Goal: Task Accomplishment & Management: Complete application form

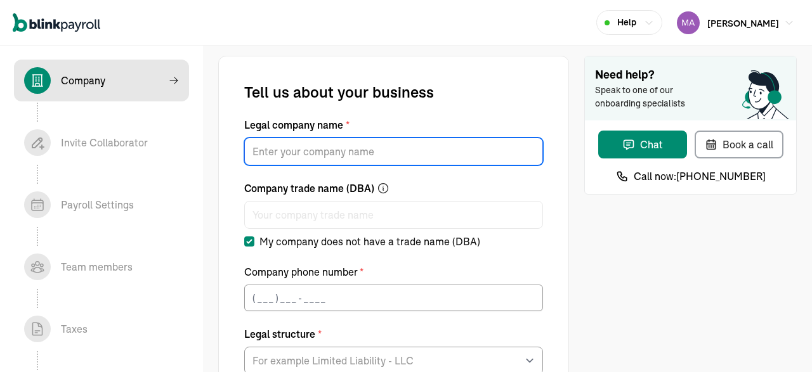
click at [408, 150] on input "Legal company name *" at bounding box center [393, 152] width 299 height 28
click at [384, 140] on input "Legal company name *" at bounding box center [393, 152] width 299 height 28
click at [105, 136] on div "Invite Collaborator In progress" at bounding box center [104, 142] width 87 height 15
click at [337, 148] on input "Legal company name *" at bounding box center [393, 152] width 299 height 28
paste input "NUTRITIONAL CONCEPTS INC"
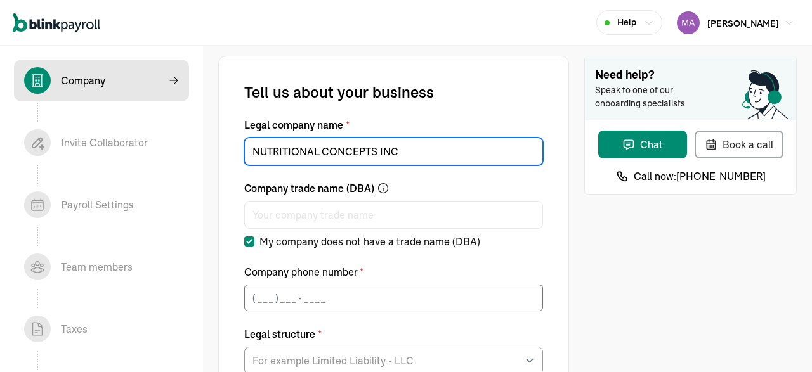
type input "NUTRITIONAL CONCEPTS INC"
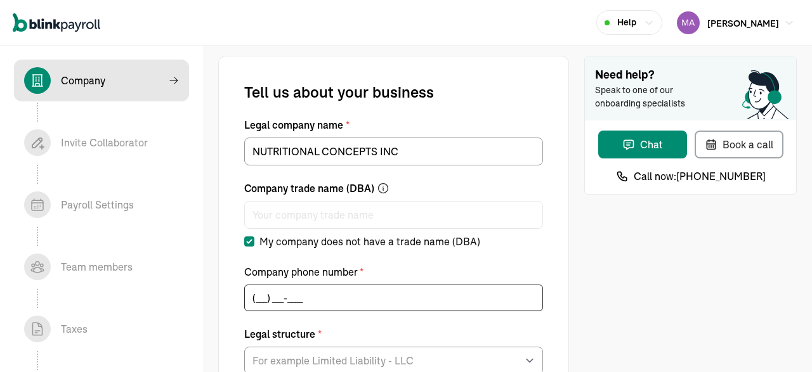
click at [335, 297] on input "(___) ___-____" at bounding box center [393, 298] width 299 height 27
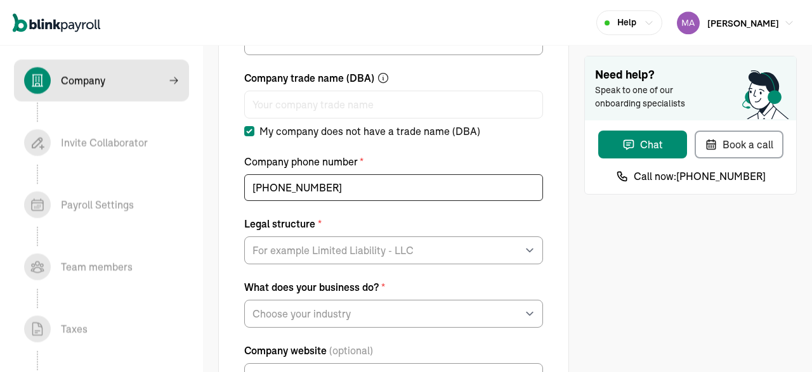
scroll to position [112, 0]
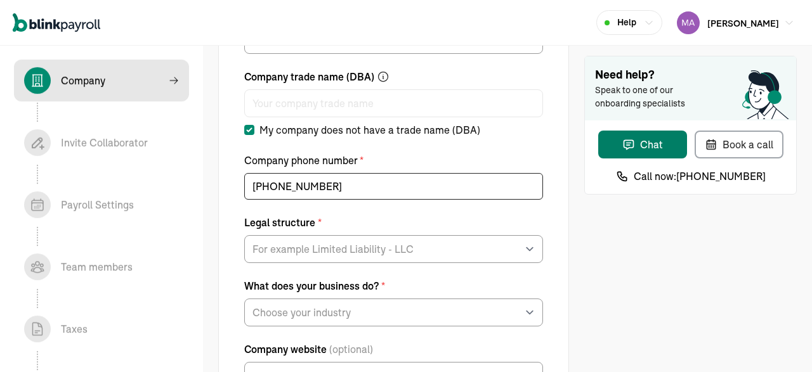
type input "[PHONE_NUMBER]"
click at [645, 140] on div "Chat" at bounding box center [642, 144] width 41 height 15
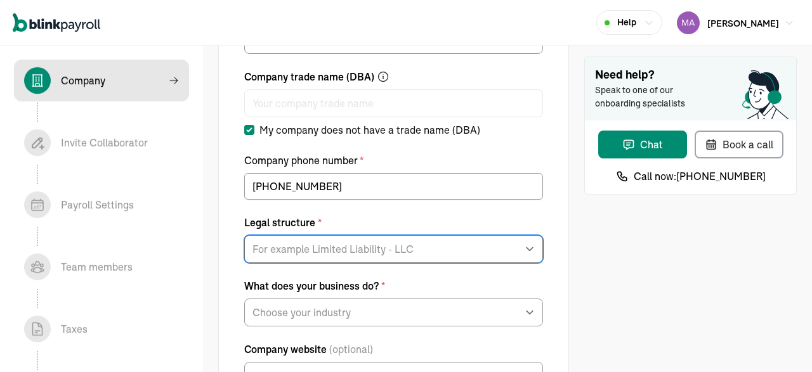
click at [244, 235] on select "For example Limited Liability - LLC Sole proprietorship Limited Partnership Lim…" at bounding box center [393, 249] width 299 height 28
select select "C-Corporation"
click option "C-Corporation" at bounding box center [0, 0] width 0 height 0
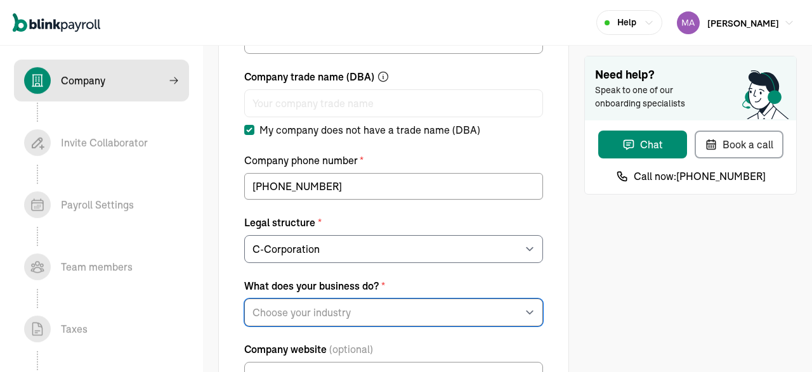
click at [244, 299] on select "Choose your industry Auto or Machine Sales Auto or Machine Repair Arts or Enter…" at bounding box center [393, 313] width 299 height 28
select select "Food and Beverage Retail or Wholesale"
click option "Food and Beverage Retail or Wholesale" at bounding box center [0, 0] width 0 height 0
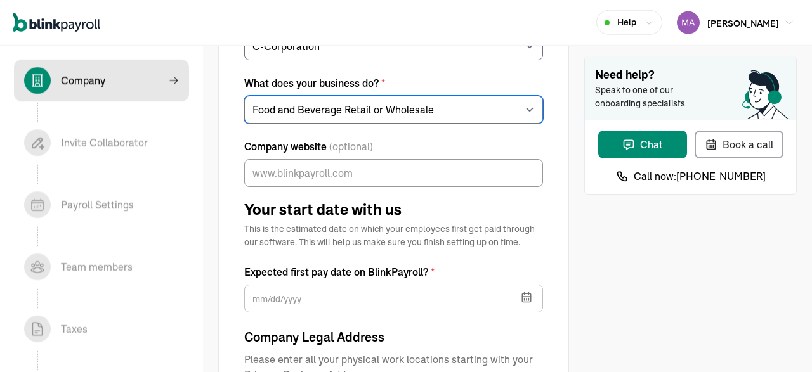
scroll to position [317, 0]
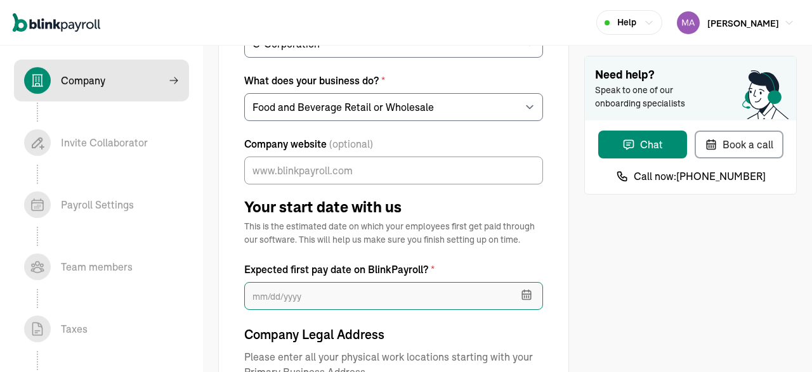
click at [261, 303] on input "text" at bounding box center [393, 296] width 299 height 28
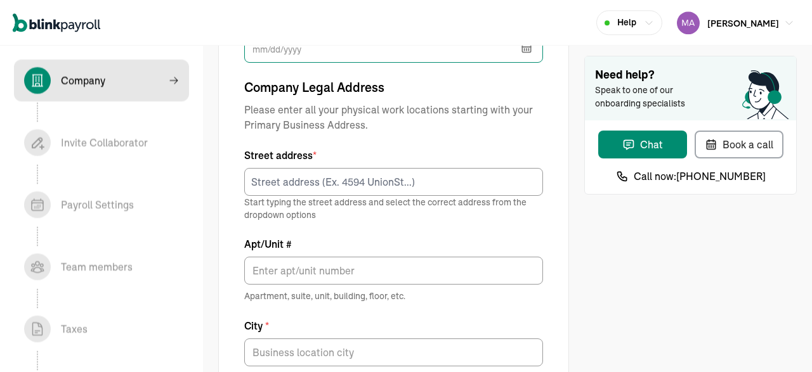
scroll to position [566, 0]
click at [448, 51] on input "text" at bounding box center [393, 48] width 299 height 28
click at [432, 54] on input "text" at bounding box center [393, 48] width 299 height 28
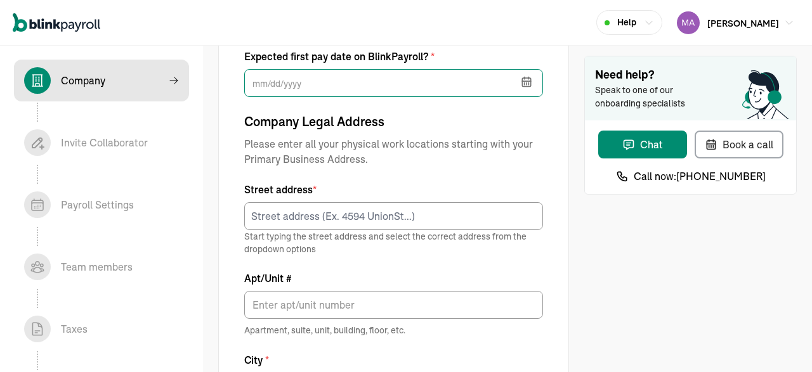
scroll to position [527, 0]
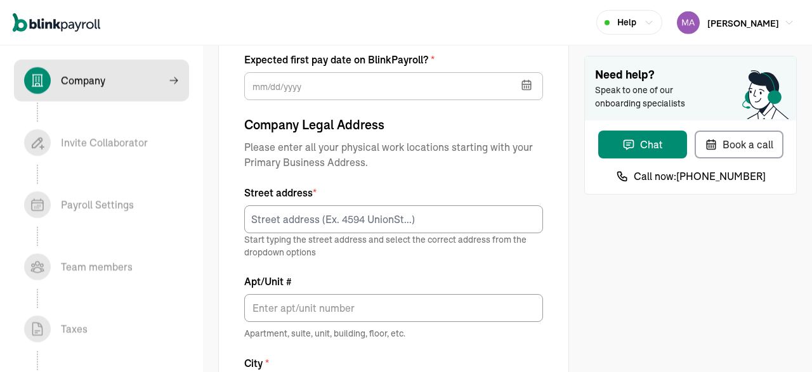
click at [568, 13] on div "Help [PERSON_NAME]" at bounding box center [406, 23] width 812 height 46
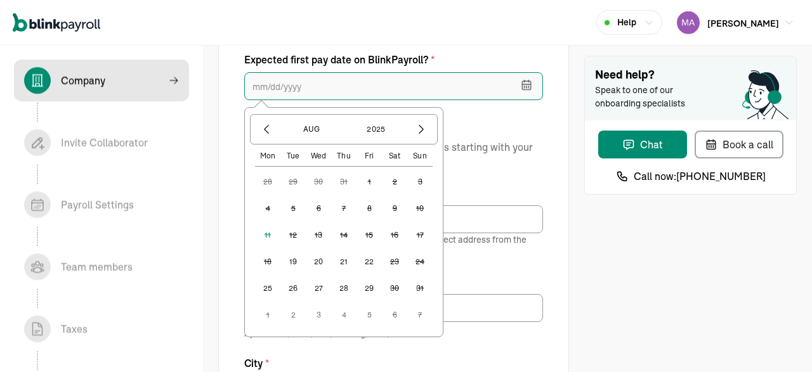
click at [321, 80] on input "text" at bounding box center [393, 86] width 299 height 28
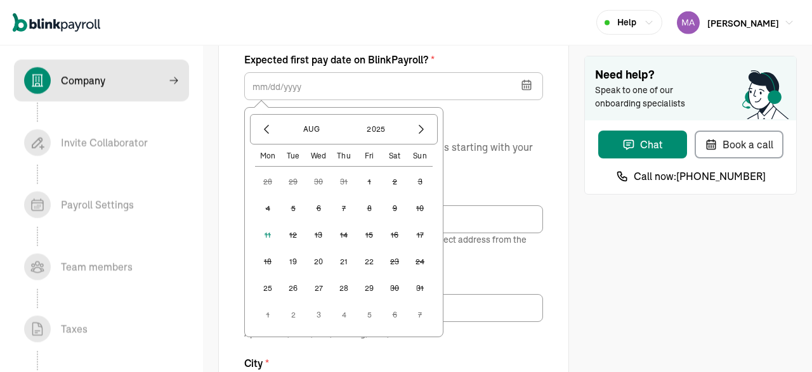
click at [289, 260] on button "19" at bounding box center [292, 261] width 25 height 25
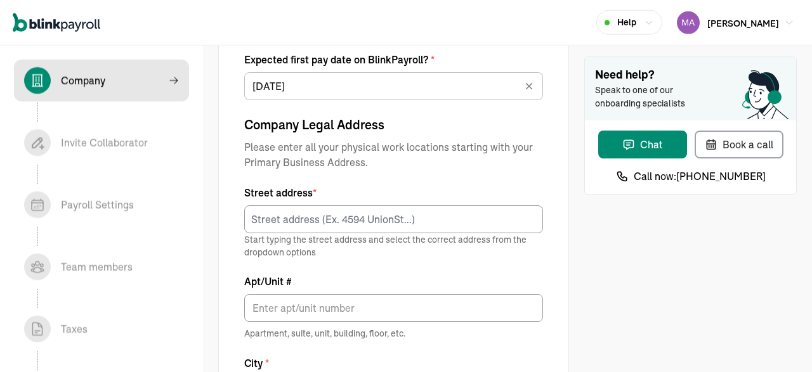
type input "[DATE]"
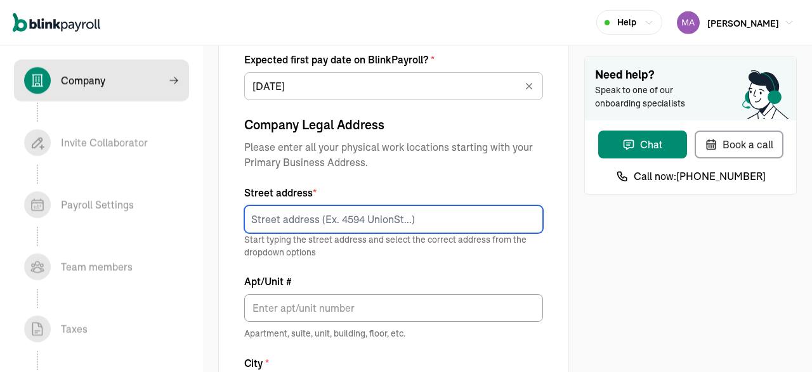
click at [315, 216] on input at bounding box center [393, 219] width 299 height 28
click at [299, 213] on input at bounding box center [393, 219] width 299 height 28
paste input "[STREET_ADDRESS][PERSON_NAME]"
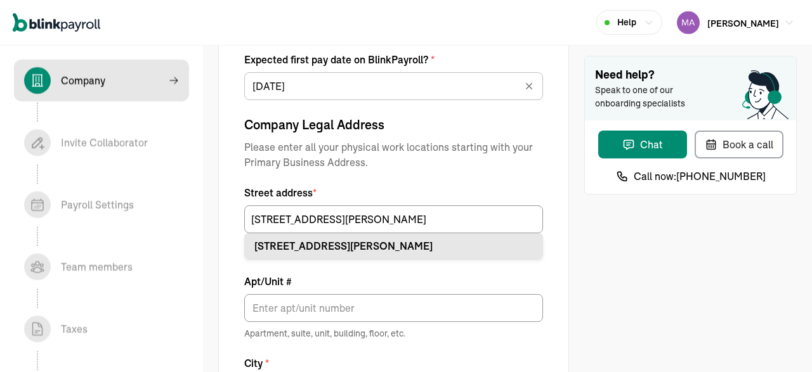
click at [363, 237] on li "[STREET_ADDRESS][PERSON_NAME]" at bounding box center [393, 245] width 299 height 25
type input "[STREET_ADDRESS][PERSON_NAME]"
type input "Ste 204"
type input "[GEOGRAPHIC_DATA]"
type input "IL"
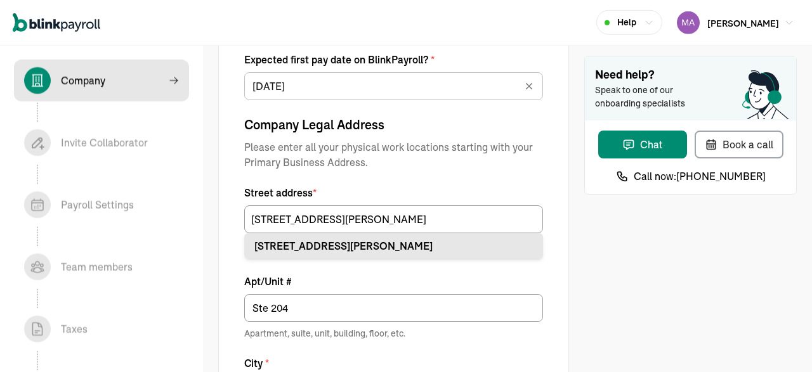
type input "60062"
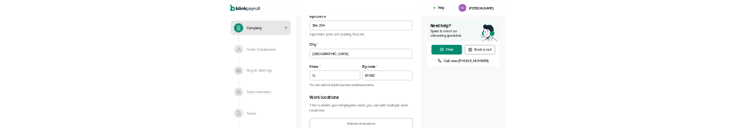
scroll to position [859, 0]
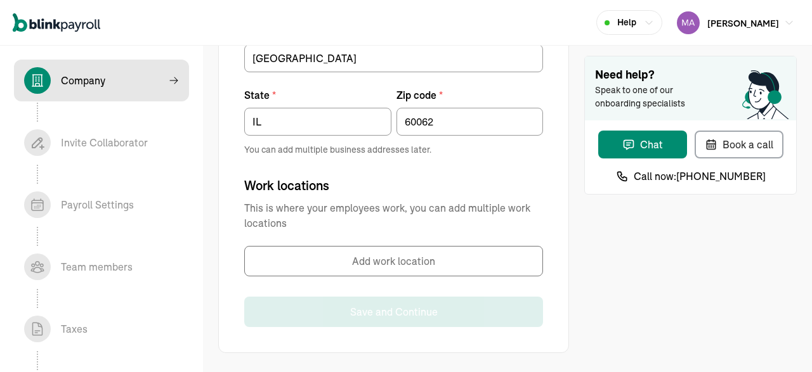
click at [400, 232] on div "Work locations This is where your employees work, you can add multiple work loc…" at bounding box center [393, 226] width 299 height 100
click at [408, 266] on button "Add work location" at bounding box center [393, 261] width 299 height 30
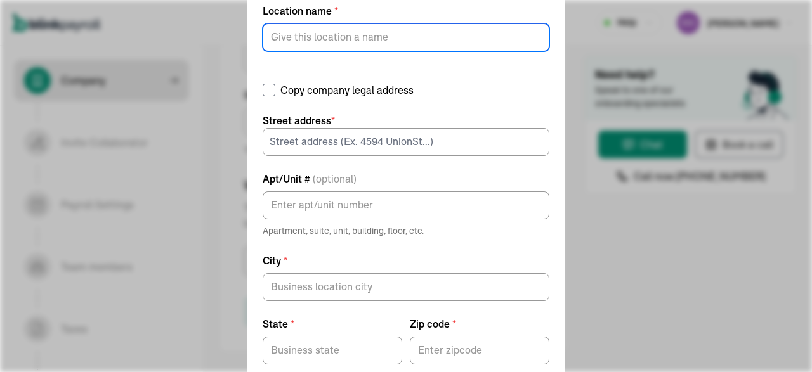
click at [360, 45] on input "Location name *" at bounding box center [406, 37] width 287 height 28
type input "a"
type input "branch"
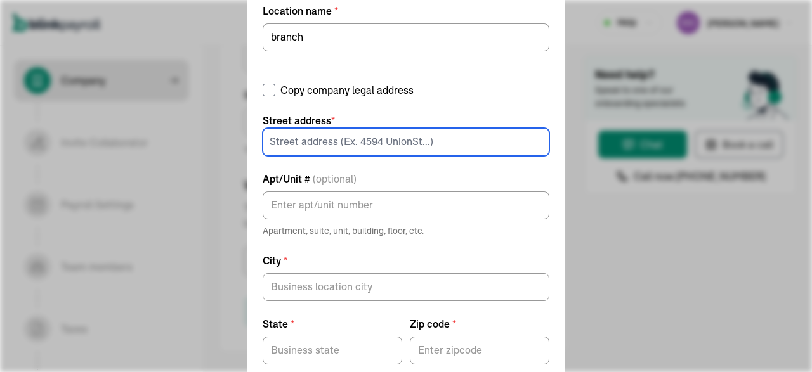
click at [329, 133] on input at bounding box center [406, 142] width 287 height 28
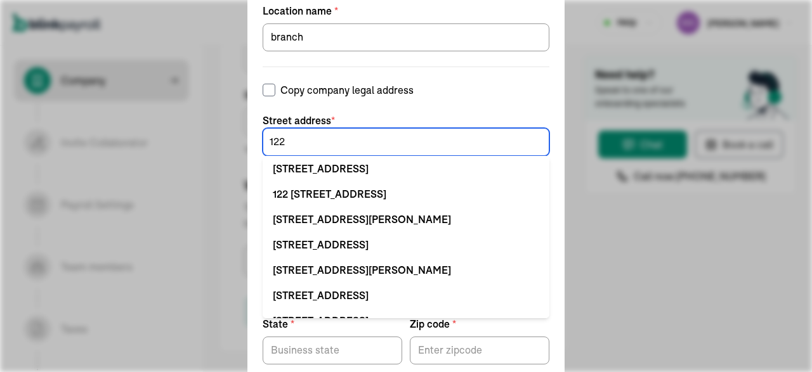
type input "[STREET_ADDRESS][PERSON_NAME]"
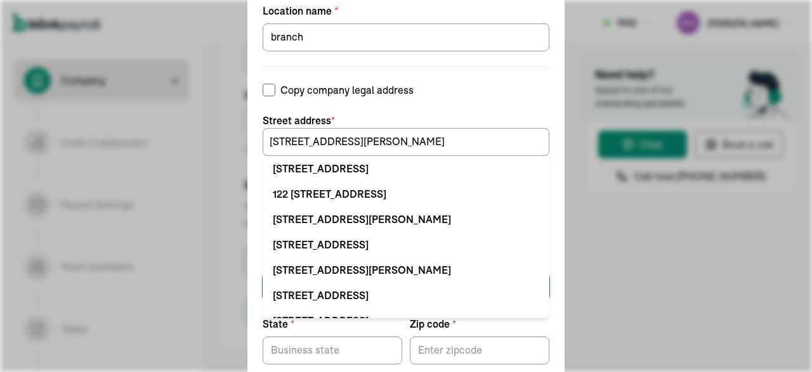
type input "YOUNGSTOWN"
type input "OH"
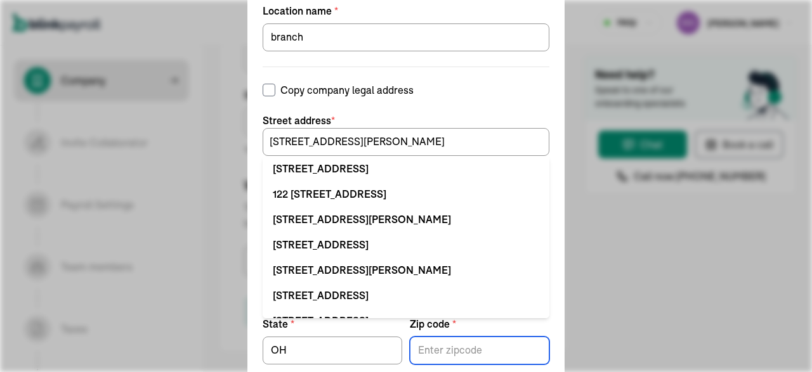
type input "44505"
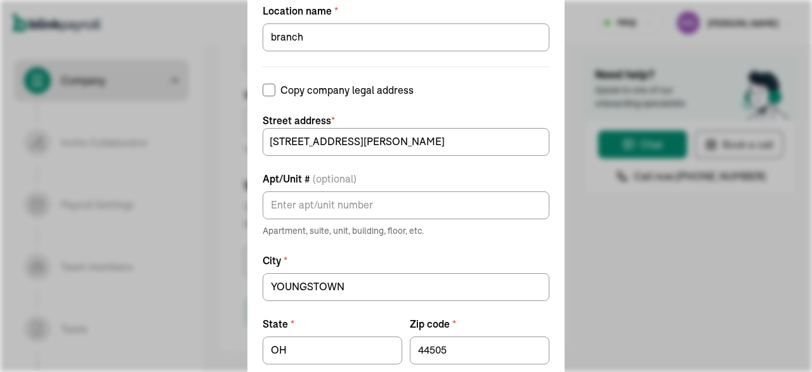
click at [549, 182] on label "Apt/Unit # (optional)" at bounding box center [406, 178] width 287 height 15
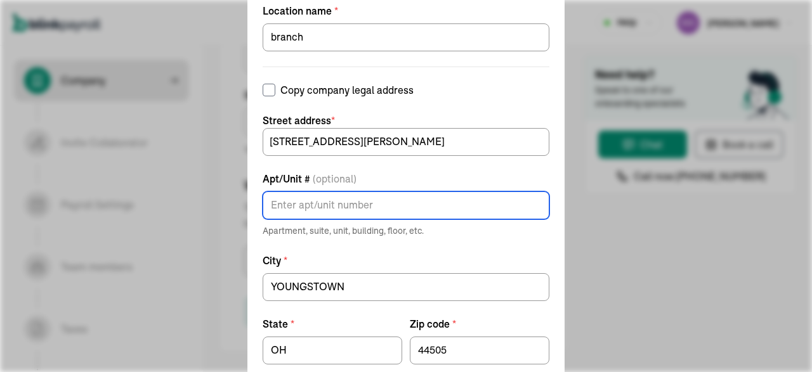
click at [549, 192] on input "Apt/Unit # (optional)" at bounding box center [406, 206] width 287 height 28
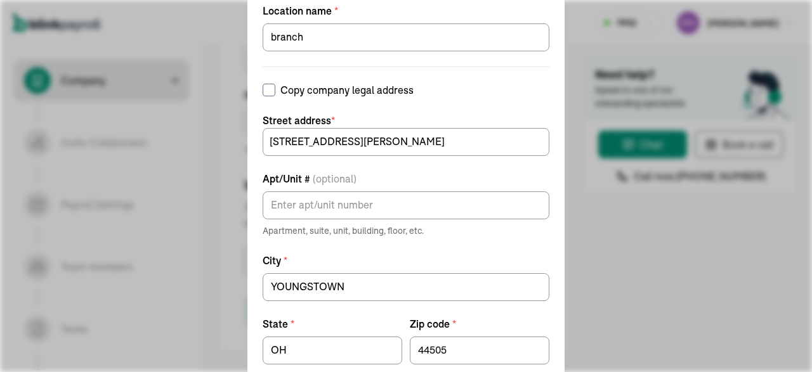
click at [571, 210] on div "Add work location Location name * branch Copy company legal address Street addr…" at bounding box center [406, 186] width 812 height 372
click at [366, 92] on label "Copy company legal address" at bounding box center [406, 89] width 287 height 15
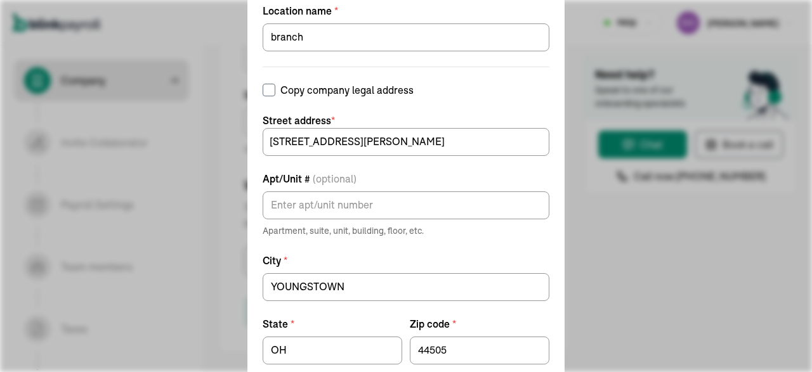
click at [275, 92] on input "Copy company legal address" at bounding box center [269, 90] width 13 height 13
checkbox input "true"
type input "Ste 204"
type input "[GEOGRAPHIC_DATA]"
type input "IL"
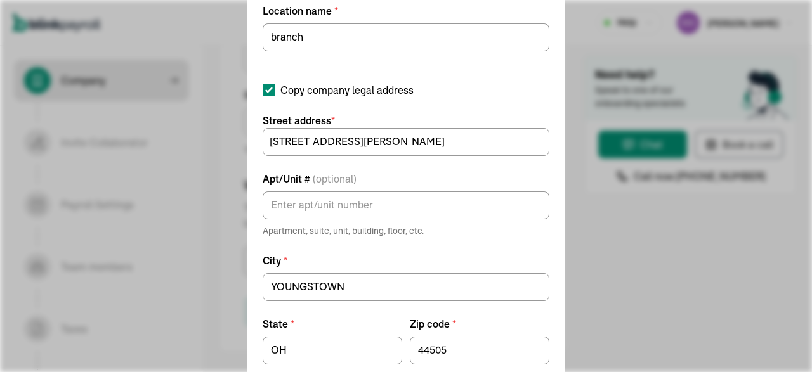
type input "60062"
type input "[STREET_ADDRESS][PERSON_NAME]"
click at [374, 97] on label "Copy company legal address" at bounding box center [406, 89] width 287 height 15
click at [275, 96] on input "Copy company legal address" at bounding box center [269, 90] width 13 height 13
checkbox input "false"
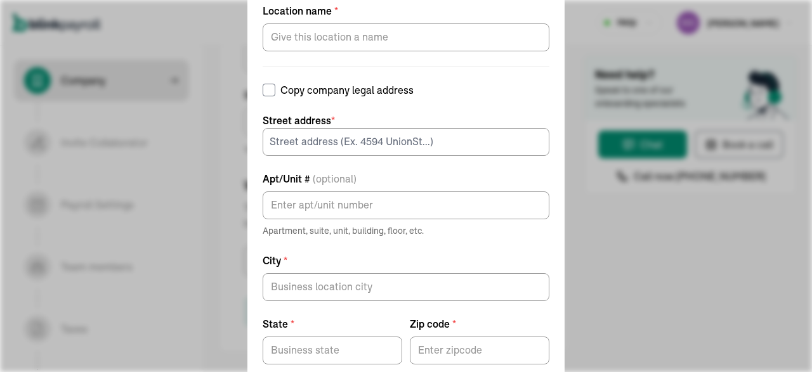
click at [363, 91] on label "Copy company legal address" at bounding box center [406, 89] width 287 height 15
click at [275, 91] on input "Copy company legal address" at bounding box center [269, 90] width 13 height 13
checkbox input "true"
type input "Ste 204"
type input "[GEOGRAPHIC_DATA]"
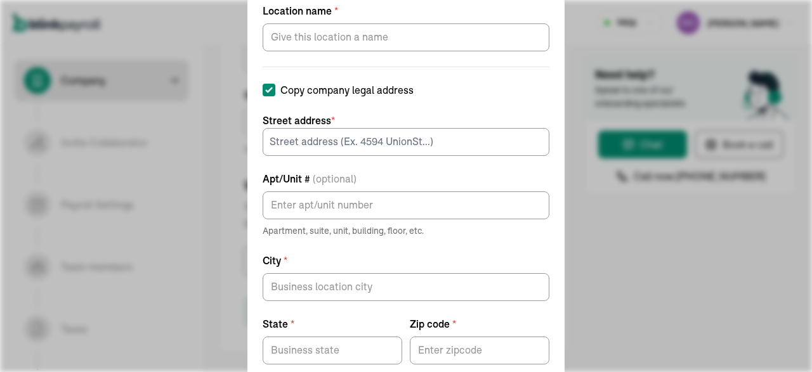
type input "IL"
type input "60062"
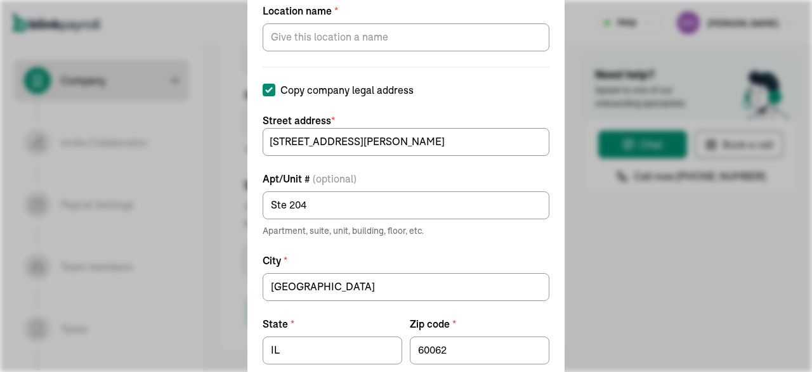
click at [355, 88] on label "Copy company legal address" at bounding box center [406, 89] width 287 height 15
click at [275, 88] on input "Copy company legal address" at bounding box center [269, 90] width 13 height 13
checkbox input "false"
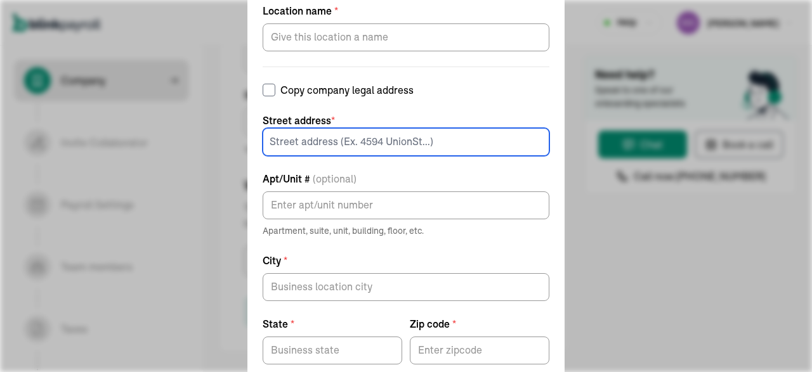
click at [349, 140] on input at bounding box center [406, 142] width 287 height 28
click at [339, 136] on input at bounding box center [406, 142] width 287 height 28
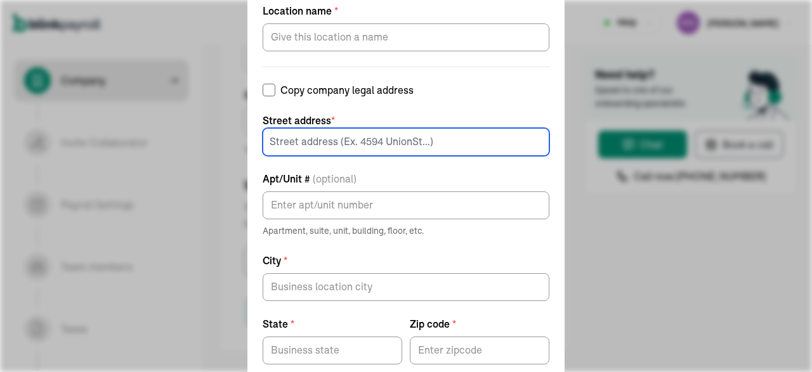
click at [339, 136] on input at bounding box center [406, 142] width 287 height 28
type input "[STREET_ADDRESS][PERSON_NAME]"
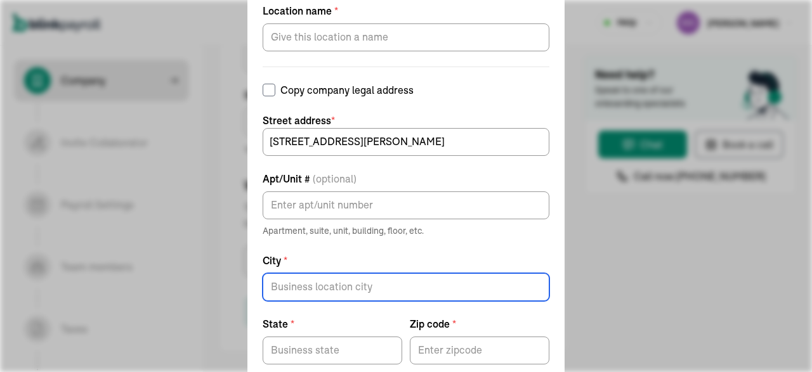
type input "YOUNGSTOWN"
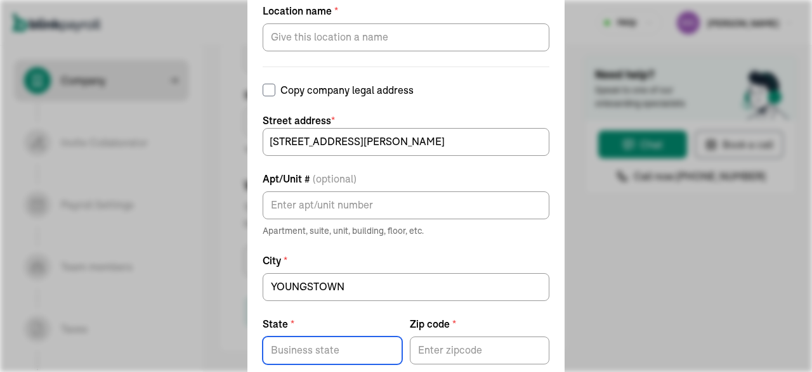
type input "OH"
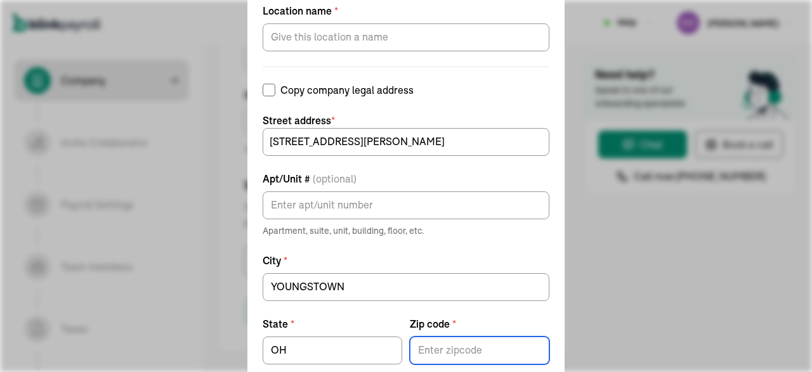
type input "44505"
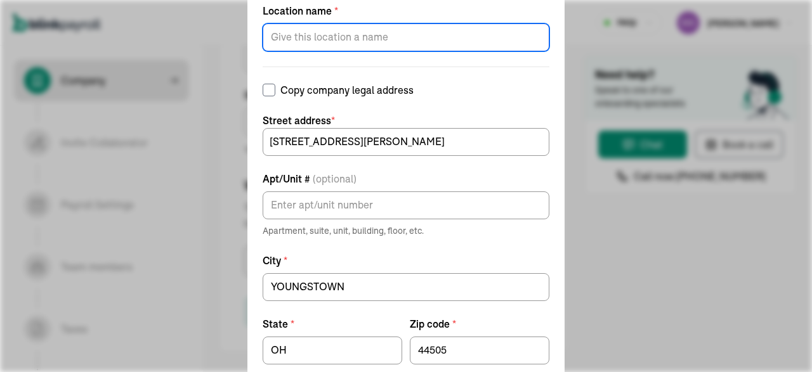
click at [346, 44] on input "Location name *" at bounding box center [406, 37] width 287 height 28
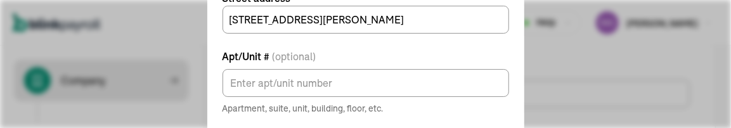
type input "branch"
click at [612, 75] on div "Add work location Location name * branch Copy company legal address Street addr…" at bounding box center [365, 64] width 731 height 128
click at [564, 69] on div "Add work location Location name * branch Copy company legal address Street addr…" at bounding box center [365, 64] width 731 height 128
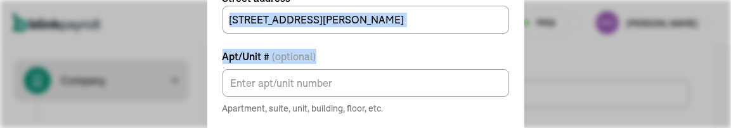
drag, startPoint x: 564, startPoint y: 69, endPoint x: 327, endPoint y: 40, distance: 239.0
click at [327, 40] on div "Add work location Location name * branch Copy company legal address Street addr…" at bounding box center [365, 64] width 731 height 128
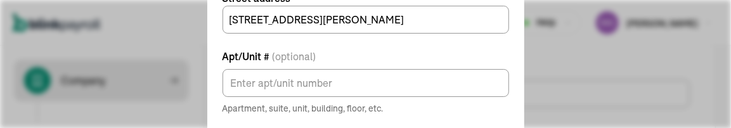
click at [633, 81] on div "Add work location Location name * branch Copy company legal address Street addr…" at bounding box center [365, 64] width 731 height 128
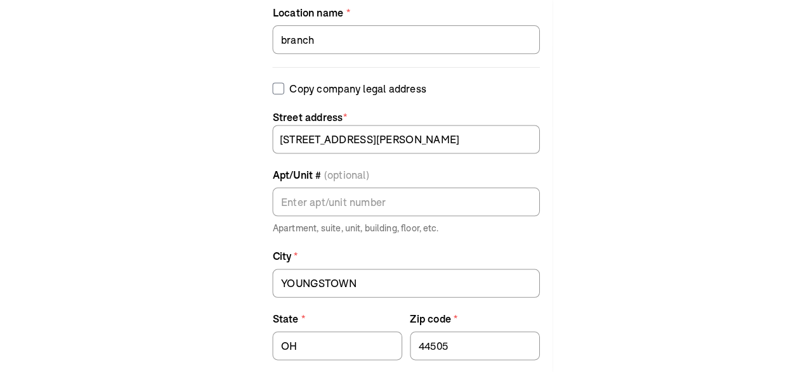
scroll to position [884, 0]
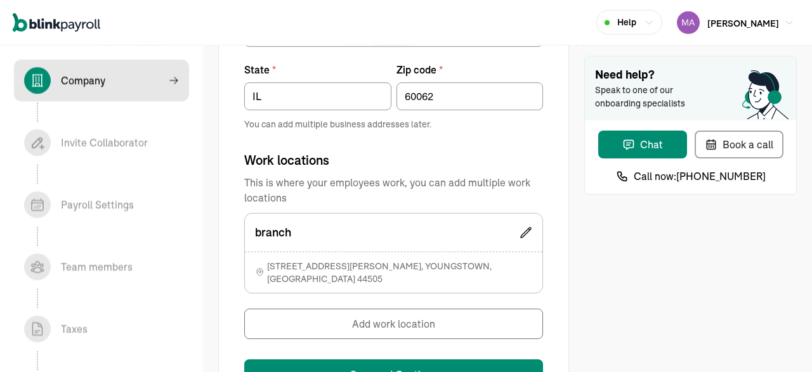
scroll to position [934, 0]
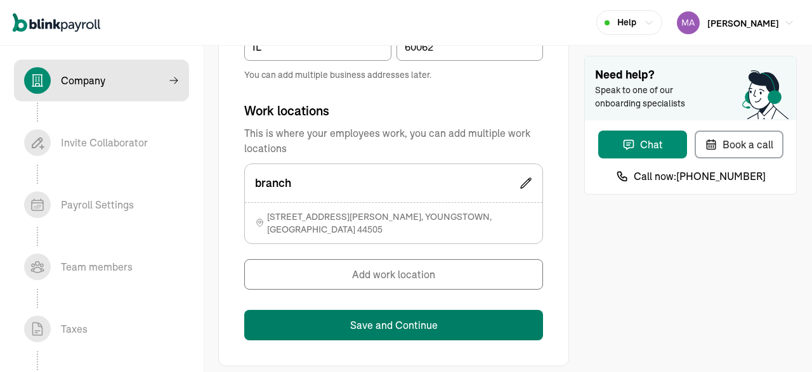
click at [417, 311] on button "Save and Continue" at bounding box center [393, 325] width 299 height 30
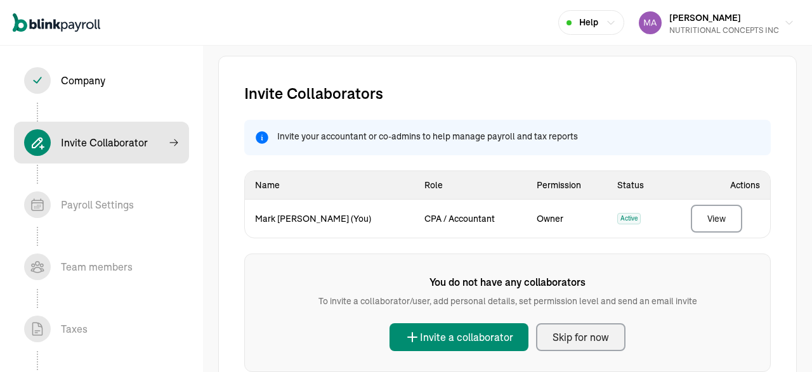
click at [606, 324] on button "Skip for now" at bounding box center [580, 337] width 89 height 28
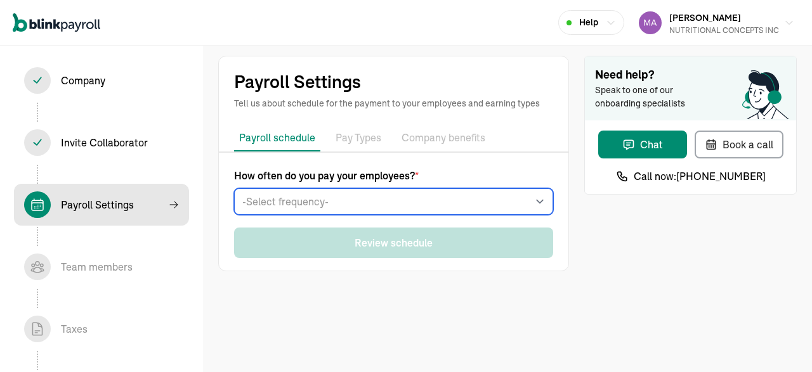
click at [234, 188] on select "-Select frequency- Weekly Bi-weekly Semi-monthly Monthly" at bounding box center [393, 201] width 319 height 27
select select "weekly"
click option "Weekly" at bounding box center [0, 0] width 0 height 0
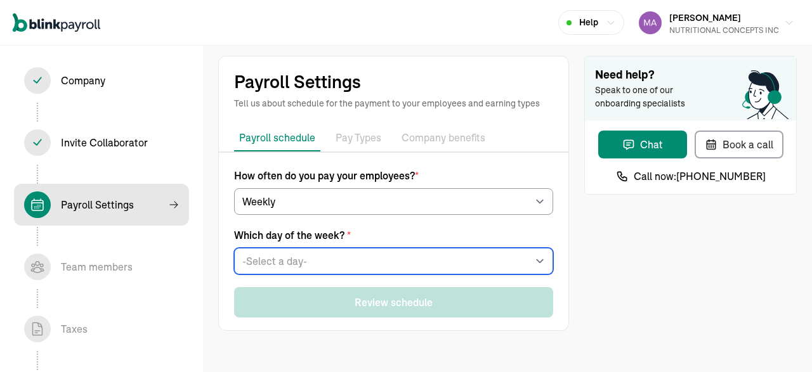
click at [234, 248] on select "-Select a day- Every [DATE] Every [DATE] Every [DATE] Every [DATE] Every [DATE]" at bounding box center [393, 261] width 319 height 27
select select "[DATE]"
click option "Every [DATE]" at bounding box center [0, 0] width 0 height 0
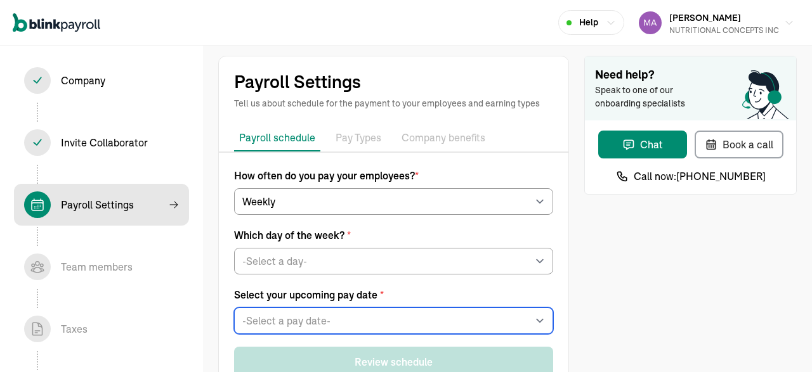
click at [234, 308] on select "-Select a pay date- [DATE] [DATE] [DATE] [DATE] [DATE] [DATE] [DATE] [DATE] [DA…" at bounding box center [393, 321] width 319 height 27
select select "[DATE]"
click option "[DATE]" at bounding box center [0, 0] width 0 height 0
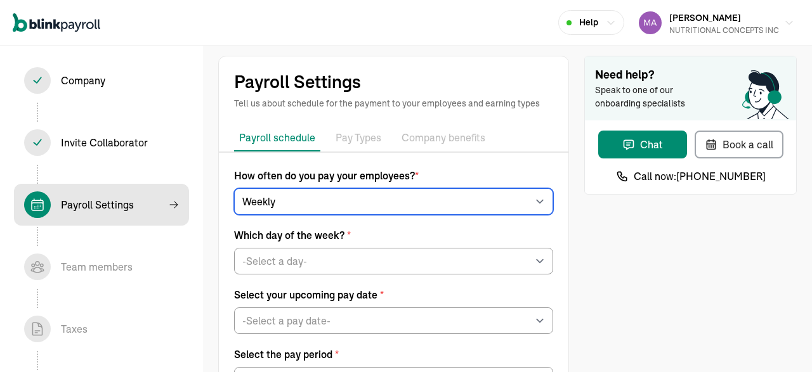
click at [234, 188] on select "-Select frequency- Weekly Bi-weekly Semi-monthly Monthly" at bounding box center [393, 201] width 319 height 27
select select "biweekly"
click option "Bi-weekly" at bounding box center [0, 0] width 0 height 0
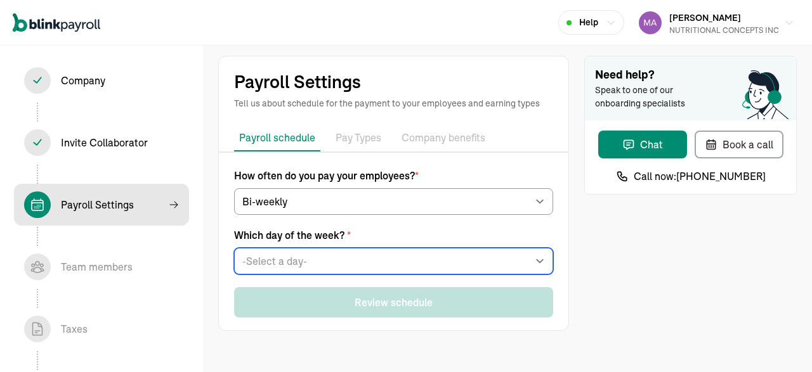
click at [234, 248] on select "-Select a day- Every [DATE] Every [DATE] Every [DATE] Every [DATE] Every [DATE]" at bounding box center [393, 261] width 319 height 27
select select "[DATE]"
click option "Every [DATE]" at bounding box center [0, 0] width 0 height 0
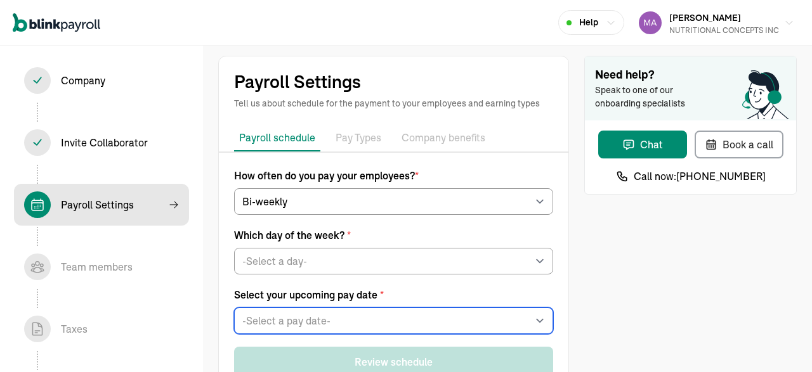
click at [234, 308] on select "-Select a pay date- [DATE] [DATE] [DATE] [DATE] [DATE] [DATE] [DATE] [DATE] [DA…" at bounding box center [393, 321] width 319 height 27
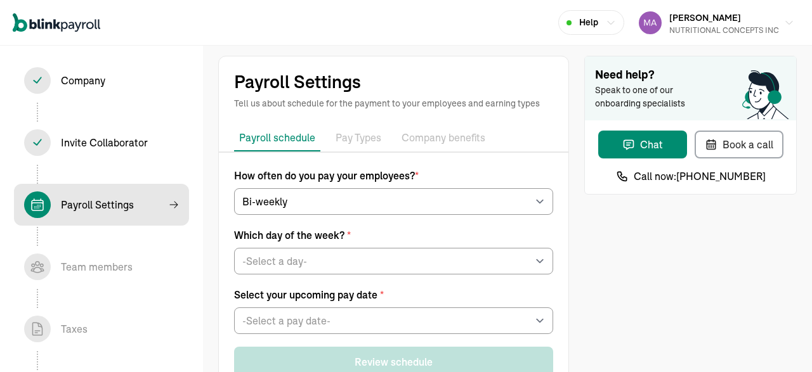
click at [174, 303] on div "Company In progress Invite Collaborator In progress Payroll Settings In progres…" at bounding box center [101, 209] width 203 height 327
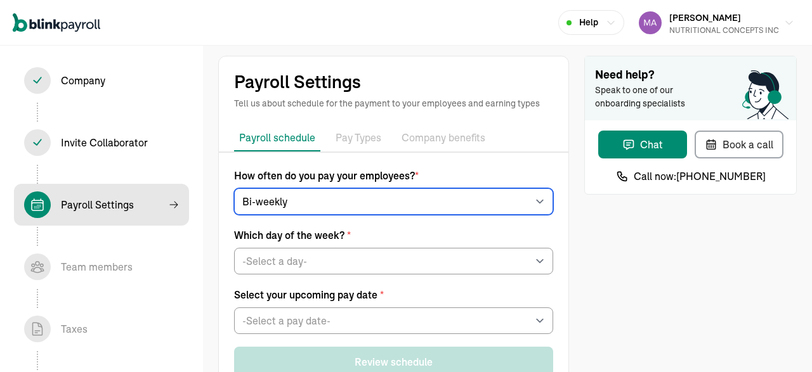
click at [234, 188] on select "-Select frequency- Weekly Bi-weekly Semi-monthly Monthly" at bounding box center [393, 201] width 319 height 27
select select "weekly"
click option "Weekly" at bounding box center [0, 0] width 0 height 0
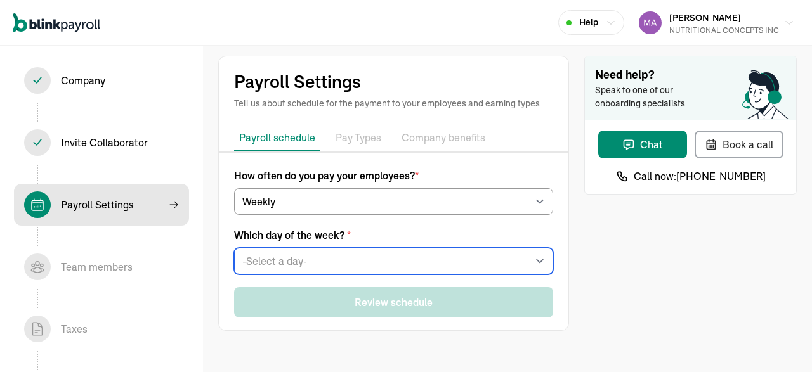
click at [234, 248] on select "-Select a day- Every [DATE] Every [DATE] Every [DATE] Every [DATE] Every [DATE]" at bounding box center [393, 261] width 319 height 27
click option "Every [DATE]" at bounding box center [0, 0] width 0 height 0
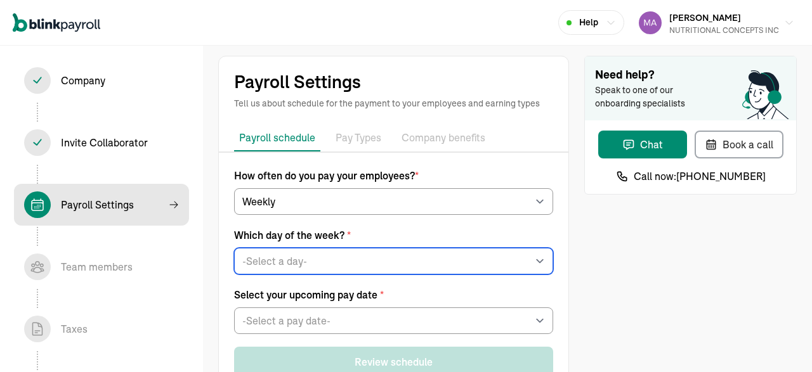
click at [234, 248] on select "-Select a day- Every [DATE] Every [DATE] Every [DATE] Every [DATE] Every [DATE]" at bounding box center [393, 261] width 319 height 27
click option "Every [DATE]" at bounding box center [0, 0] width 0 height 0
click at [234, 248] on select "-Select a day- Every [DATE] Every [DATE] Every [DATE] Every [DATE] Every [DATE]" at bounding box center [393, 261] width 319 height 27
select select "[DATE]"
click option "Every [DATE]" at bounding box center [0, 0] width 0 height 0
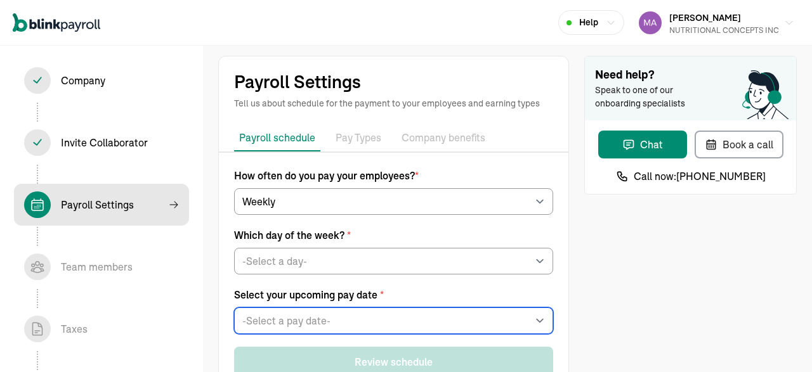
click at [234, 308] on select "-Select a pay date- [DATE] [DATE] [DATE] [DATE] [DATE] [DATE] [DATE] [DATE] [DA…" at bounding box center [393, 321] width 319 height 27
select select "[DATE]"
click option "[DATE]" at bounding box center [0, 0] width 0 height 0
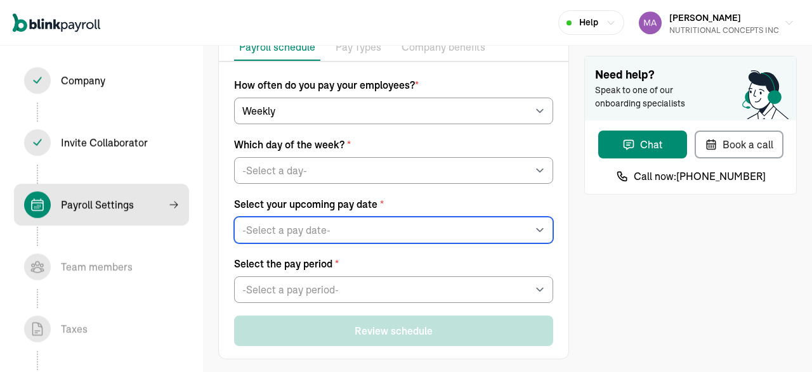
scroll to position [96, 0]
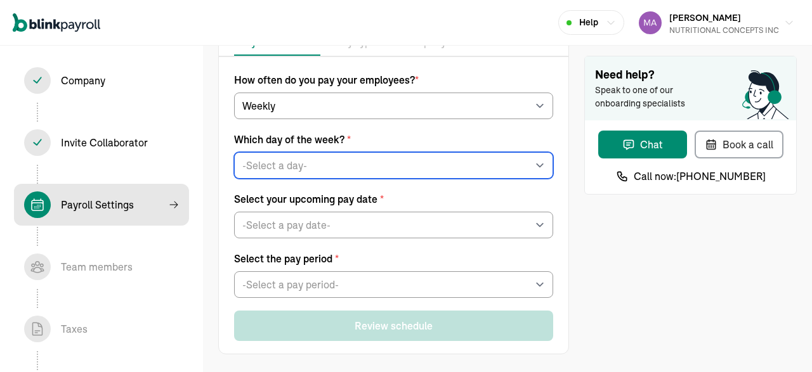
click at [234, 152] on select "-Select a day- Every [DATE] Every [DATE] Every [DATE] Every [DATE] Every [DATE]" at bounding box center [393, 165] width 319 height 27
click option "Every [DATE]" at bounding box center [0, 0] width 0 height 0
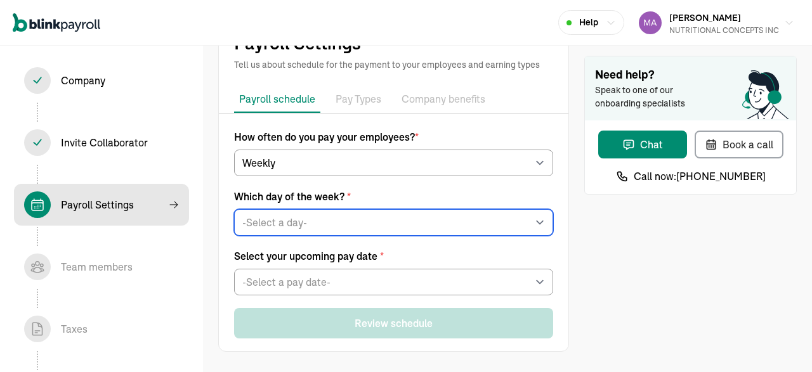
scroll to position [37, 0]
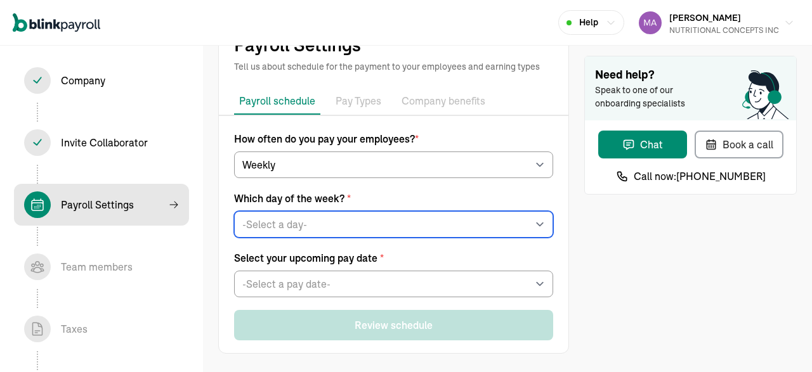
click at [234, 211] on select "-Select a day- Every [DATE] Every [DATE] Every [DATE] Every [DATE] Every [DATE]" at bounding box center [393, 224] width 319 height 27
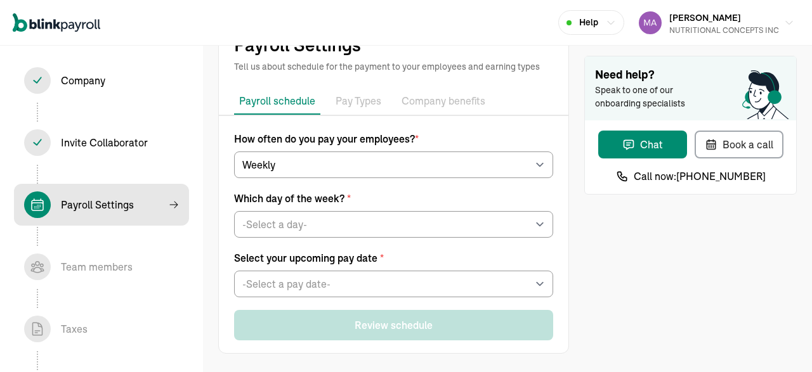
click at [586, 238] on div "Need help? Speak to one of our onboarding specialists Chat Book a call Call now…" at bounding box center [690, 186] width 212 height 335
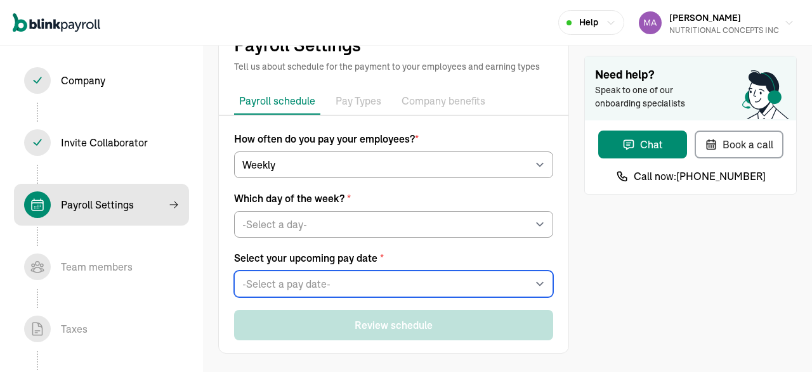
click at [234, 271] on select "-Select a pay date- [DATE] [DATE] [DATE] [DATE] [DATE] [DATE] [DATE] [DATE] [DA…" at bounding box center [393, 284] width 319 height 27
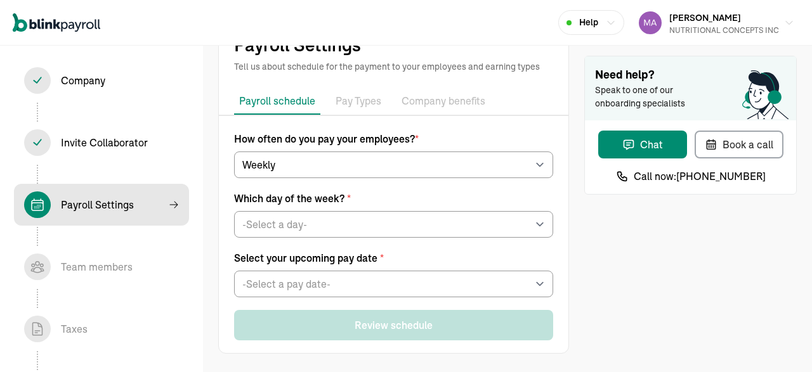
click at [669, 270] on div "Need help? Speak to one of our onboarding specialists Chat Book a call Call now…" at bounding box center [690, 186] width 212 height 335
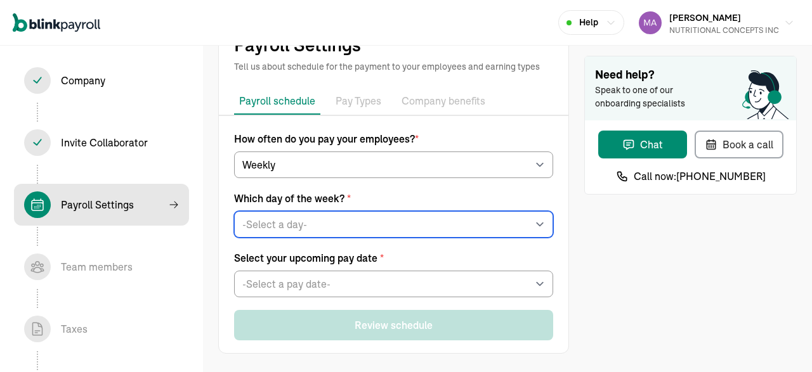
click at [234, 211] on select "-Select a day- Every [DATE] Every [DATE] Every [DATE] Every [DATE] Every [DATE]" at bounding box center [393, 224] width 319 height 27
click option "Every [DATE]" at bounding box center [0, 0] width 0 height 0
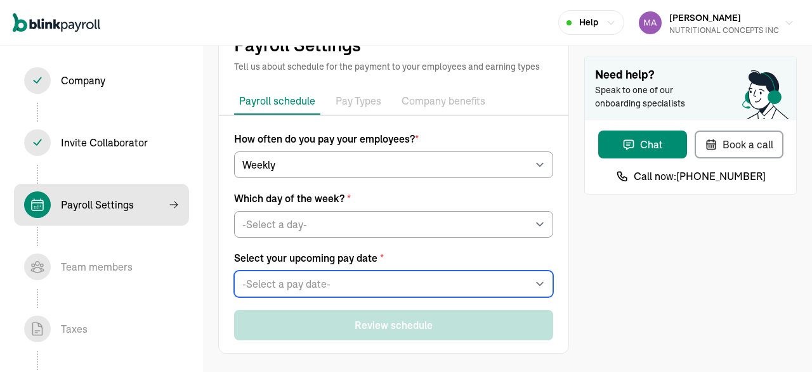
click at [234, 271] on select "-Select a pay date- [DATE] [DATE] [DATE] [DATE] [DATE] [DATE] [DATE] [DATE] [DA…" at bounding box center [393, 284] width 319 height 27
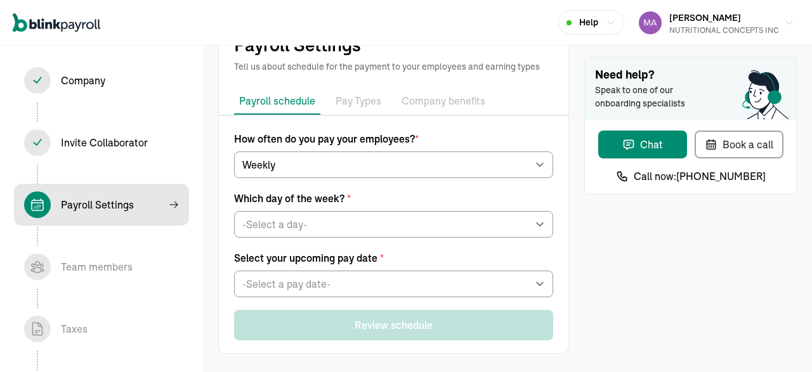
click at [616, 230] on div "Need help? Speak to one of our onboarding specialists Chat Book a call Call now…" at bounding box center [690, 186] width 212 height 335
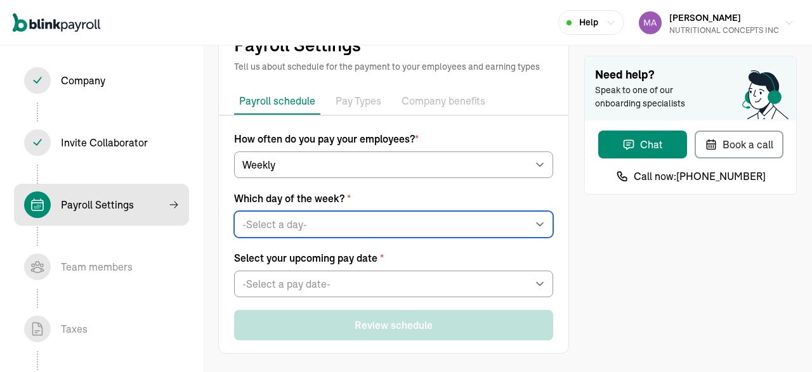
click at [234, 211] on select "-Select a day- Every [DATE] Every [DATE] Every [DATE] Every [DATE] Every [DATE]" at bounding box center [393, 224] width 319 height 27
click option "Every [DATE]" at bounding box center [0, 0] width 0 height 0
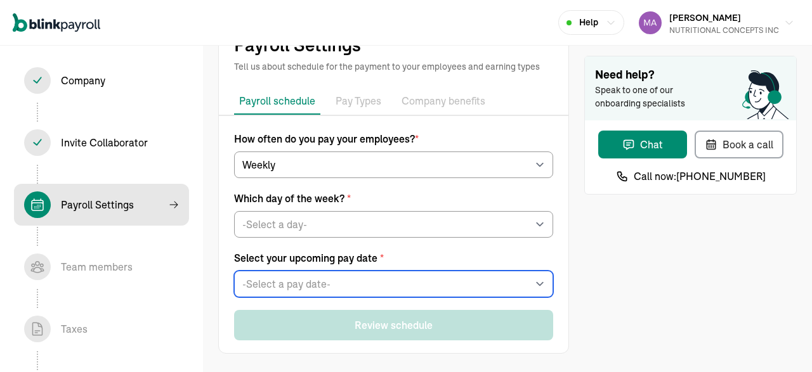
click at [234, 271] on select "-Select a pay date- [DATE] [DATE] [DATE] [DATE] [DATE] [DATE] [DATE] [DATE] [DA…" at bounding box center [393, 284] width 319 height 27
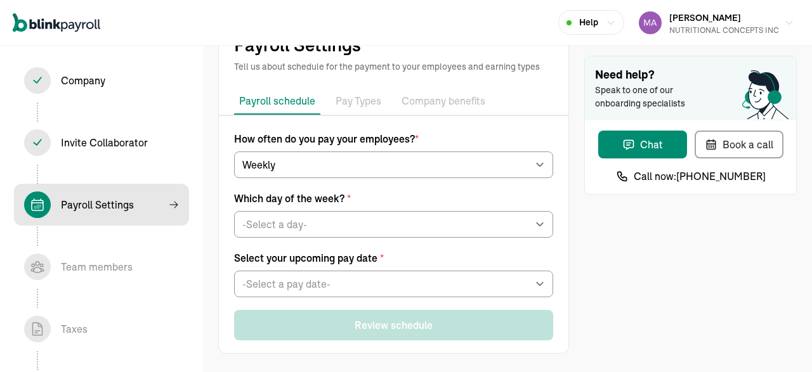
click at [616, 257] on div "Need help? Speak to one of our onboarding specialists Chat Book a call Call now…" at bounding box center [690, 186] width 212 height 335
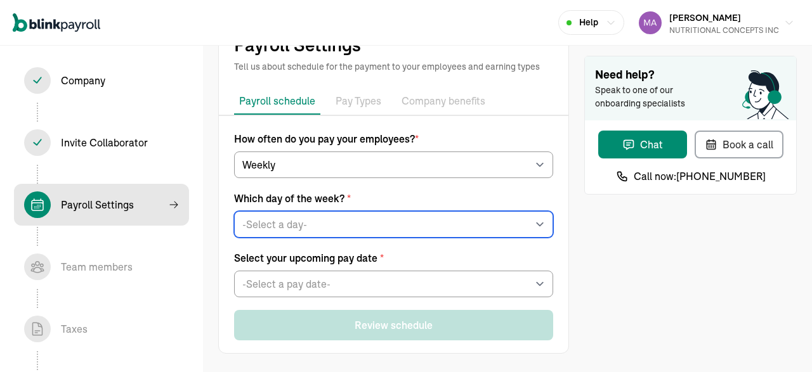
click at [234, 211] on select "-Select a day- Every [DATE] Every [DATE] Every [DATE] Every [DATE] Every [DATE]" at bounding box center [393, 224] width 319 height 27
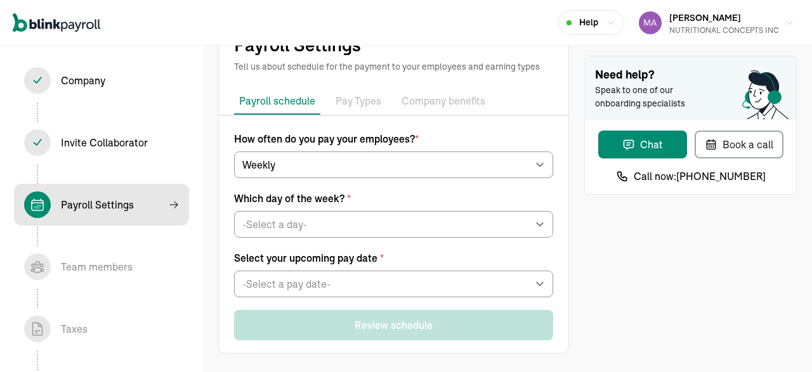
click at [623, 264] on div "Need help? Speak to one of our onboarding specialists Chat Book a call Call now…" at bounding box center [690, 186] width 212 height 335
click at [483, 209] on div "Which day of the week? * -Select a day- Every [DATE] Every [DATE] Every [DATE] …" at bounding box center [393, 214] width 319 height 47
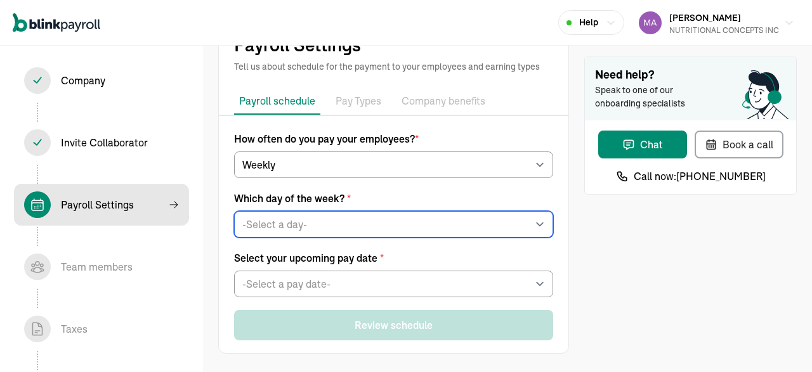
click at [234, 211] on select "-Select a day- Every [DATE] Every [DATE] Every [DATE] Every [DATE] Every [DATE]" at bounding box center [393, 224] width 319 height 27
select select "[DATE]"
click option "Every [DATE]" at bounding box center [0, 0] width 0 height 0
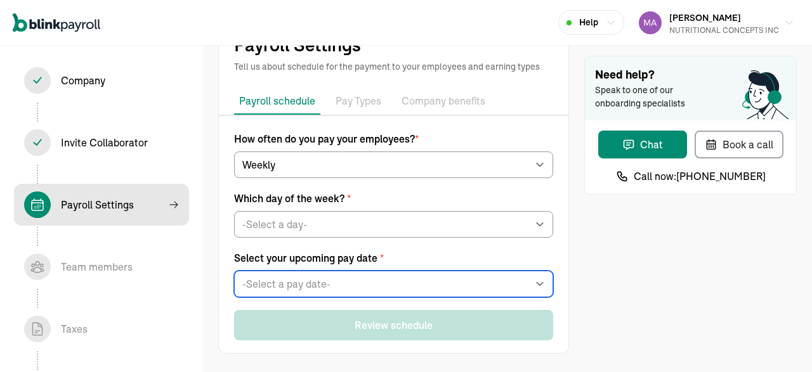
click at [234, 271] on select "-Select a pay date- [DATE] [DATE] [DATE] [DATE] [DATE] [DATE] [DATE] [DATE] [DA…" at bounding box center [393, 284] width 319 height 27
select select "[DATE]"
click option "[DATE]" at bounding box center [0, 0] width 0 height 0
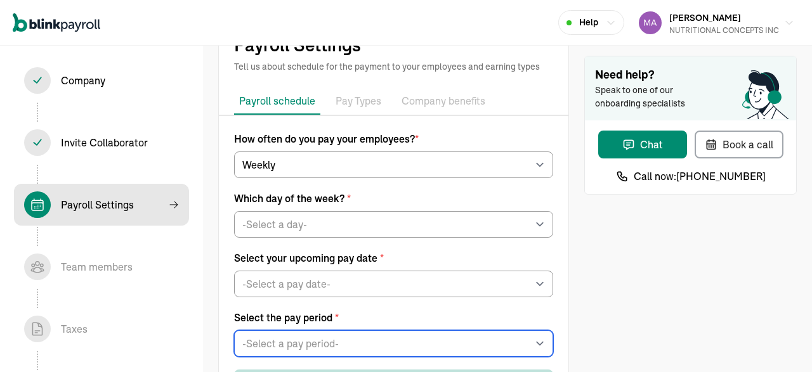
click at [234, 330] on select "-Select a pay period- [DATE] - [DATE] [DATE] - [DATE] Custom Pay Period" at bounding box center [393, 343] width 319 height 27
select select "[DATE] - [DATE]"
click option "[DATE] - [DATE]" at bounding box center [0, 0] width 0 height 0
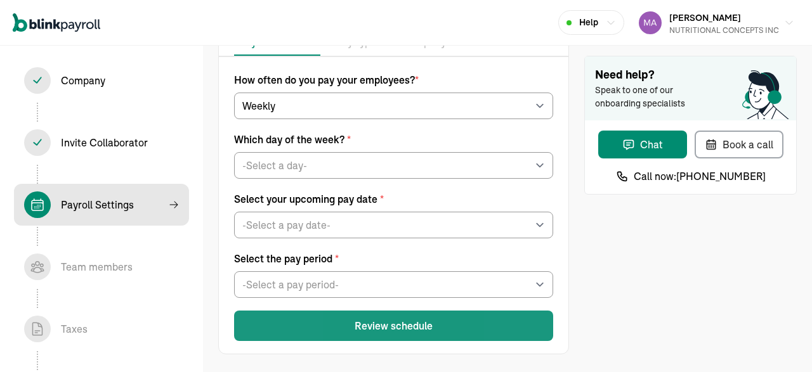
click at [393, 336] on button "Review schedule" at bounding box center [393, 326] width 319 height 30
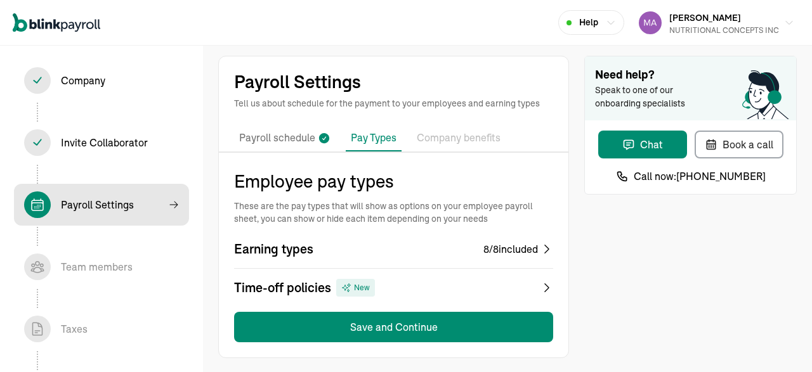
scroll to position [5, 0]
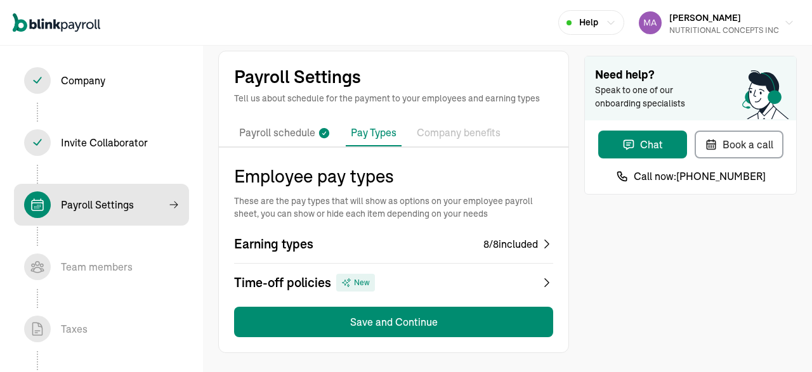
click at [531, 248] on div "8 / 8 included" at bounding box center [510, 244] width 55 height 15
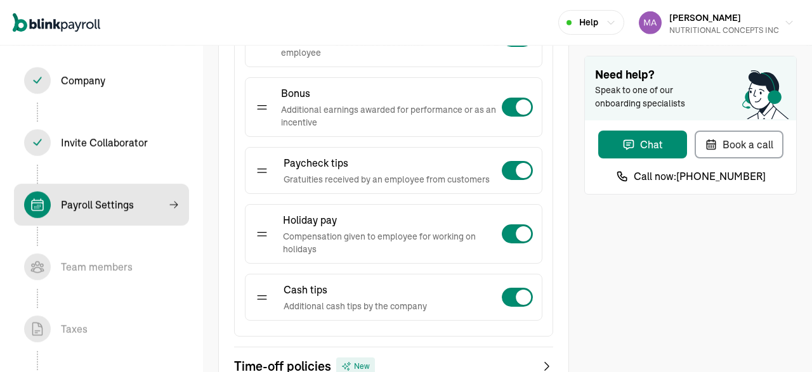
scroll to position [503, 0]
click at [511, 292] on div at bounding box center [517, 298] width 32 height 20
checkbox input "false"
click at [522, 233] on span at bounding box center [523, 234] width 15 height 15
checkbox input "false"
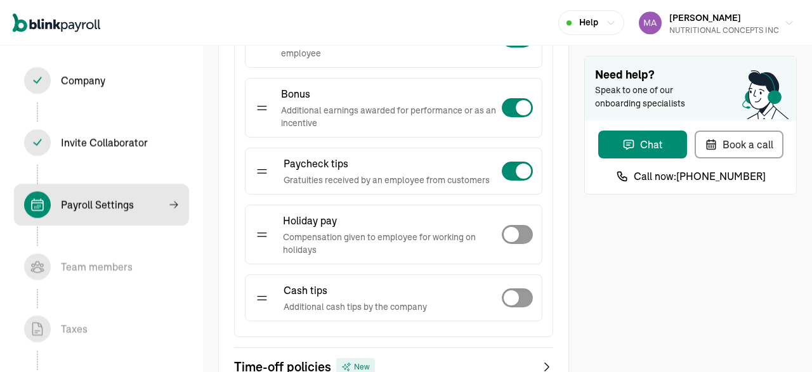
click at [519, 166] on span at bounding box center [523, 171] width 15 height 15
checkbox input "false"
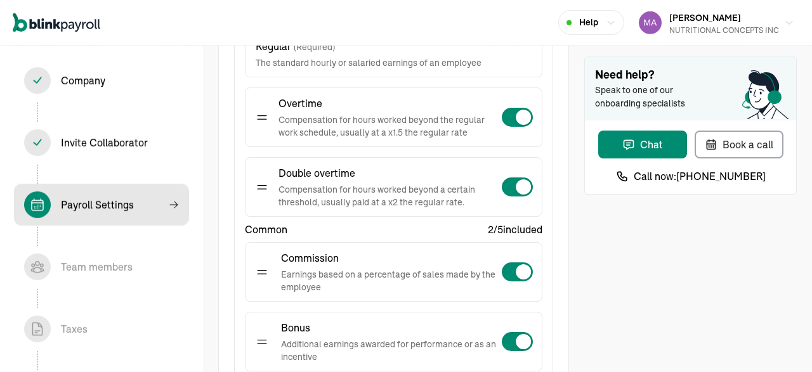
scroll to position [264, 0]
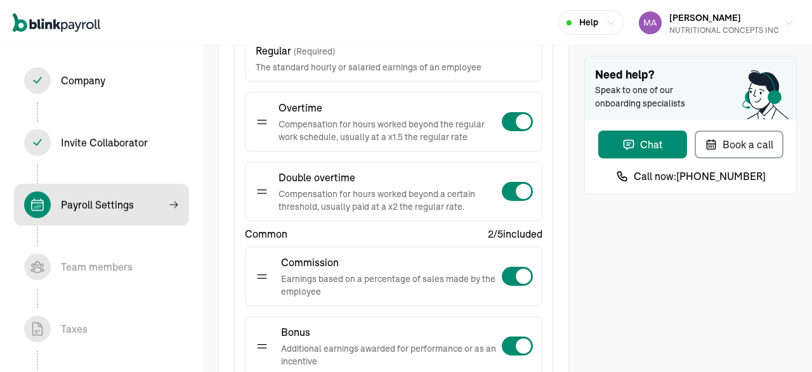
click at [523, 194] on span at bounding box center [523, 191] width 15 height 15
checkbox input "false"
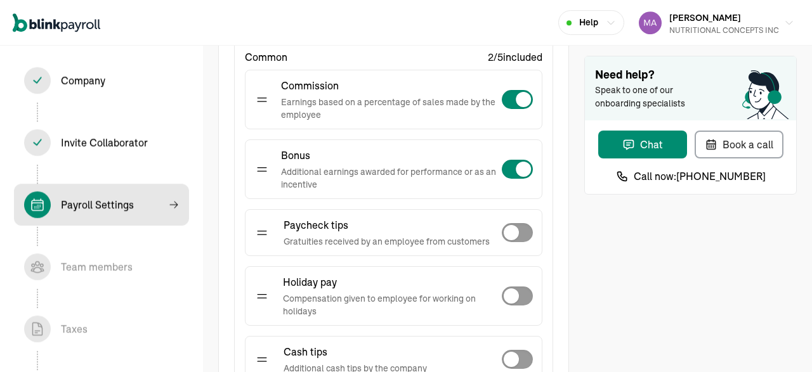
scroll to position [446, 0]
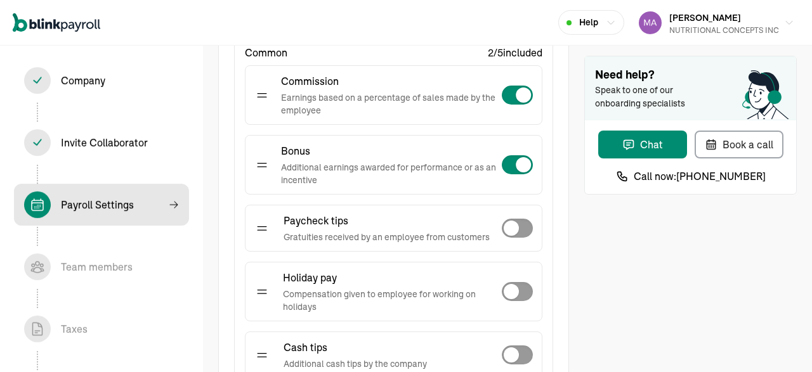
click at [521, 157] on span at bounding box center [523, 164] width 15 height 15
checkbox input "false"
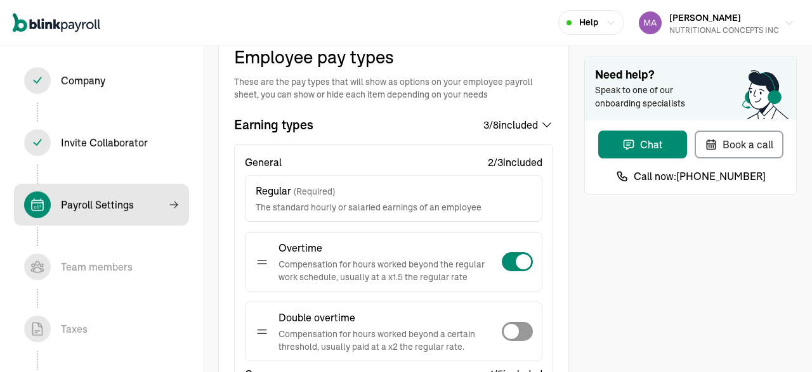
scroll to position [583, 0]
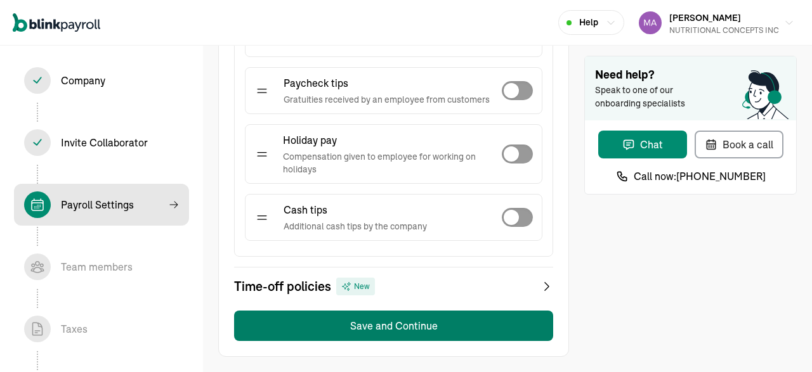
click at [437, 325] on button "Save and Continue" at bounding box center [393, 326] width 319 height 30
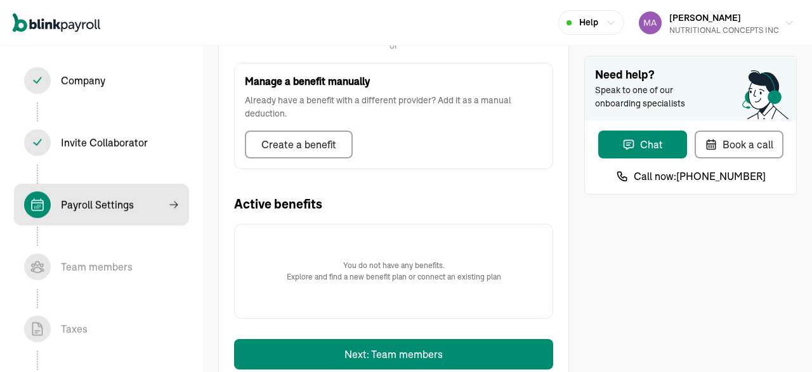
scroll to position [458, 0]
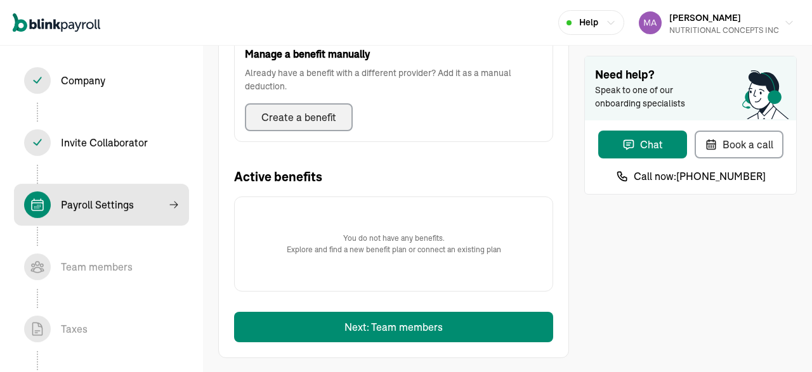
click at [309, 131] on button "Create a benefit" at bounding box center [299, 117] width 108 height 28
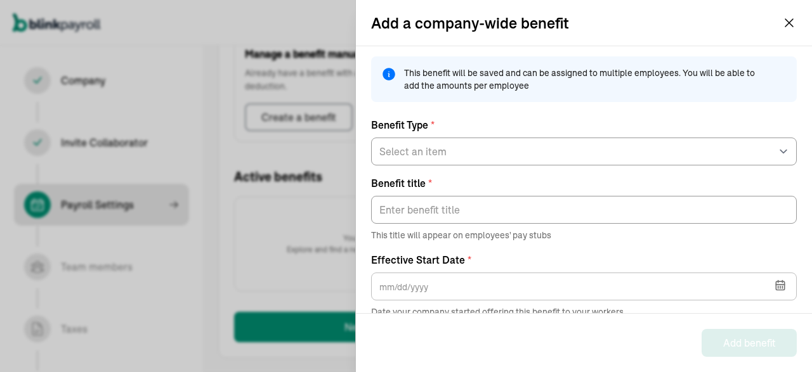
drag, startPoint x: 408, startPoint y: 135, endPoint x: 434, endPoint y: 152, distance: 31.1
click at [434, 152] on div "Benefit Type * Select an item 125 Medical 125 Vision 125 Dental 125 Disability …" at bounding box center [584, 141] width 426 height 48
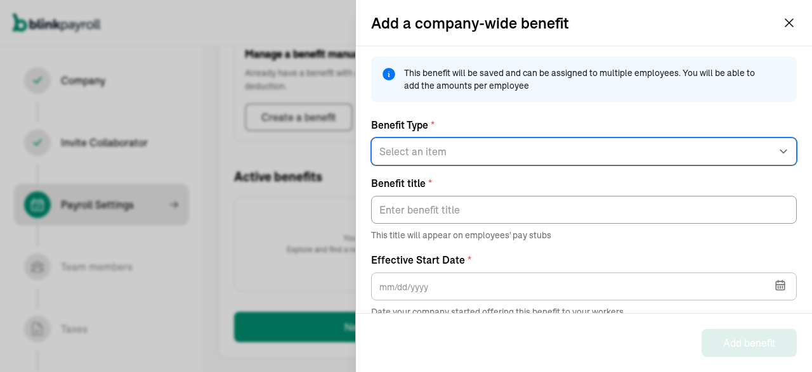
click at [371, 138] on select "Select an item 125 Medical 125 Vision 125 Dental 125 Disability 125 Accident 12…" at bounding box center [584, 152] width 426 height 28
select select "6"
click option "HSA" at bounding box center [0, 0] width 0 height 0
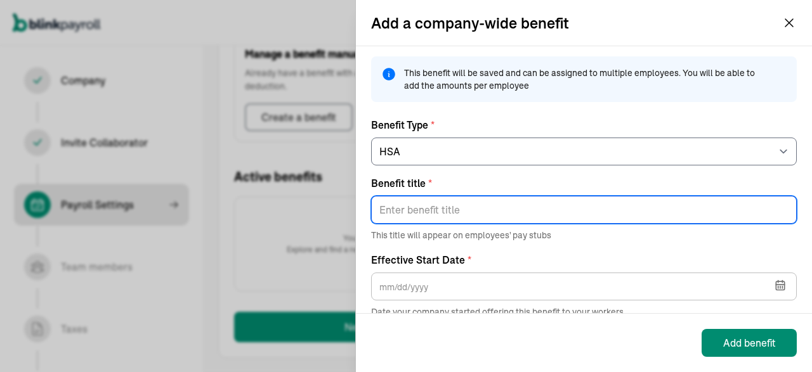
click at [471, 204] on input "Benefit title *" at bounding box center [584, 210] width 426 height 28
type input "medicare"
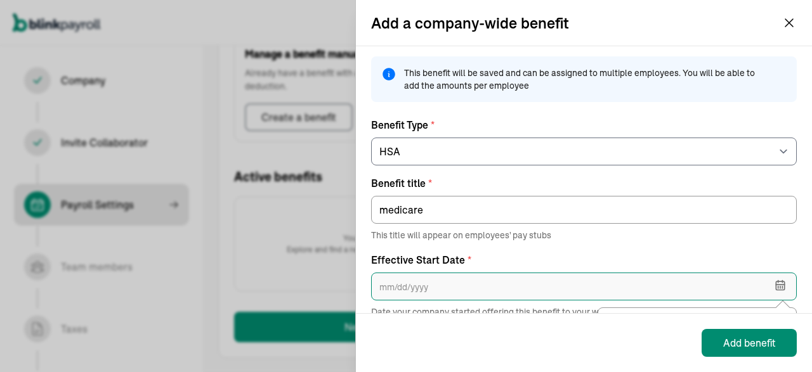
click at [380, 289] on input "text" at bounding box center [584, 287] width 426 height 28
click at [391, 287] on input "01/01/0202" at bounding box center [584, 287] width 426 height 28
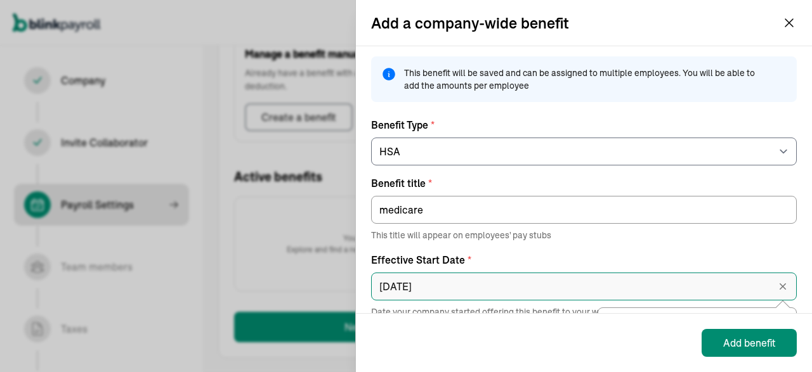
click at [389, 285] on input "[DATE]" at bounding box center [584, 287] width 426 height 28
click at [401, 287] on input "[DATE]" at bounding box center [584, 287] width 426 height 28
click at [403, 287] on input "[DATE]" at bounding box center [584, 287] width 426 height 28
click at [442, 283] on input "[DATE]" at bounding box center [584, 287] width 426 height 28
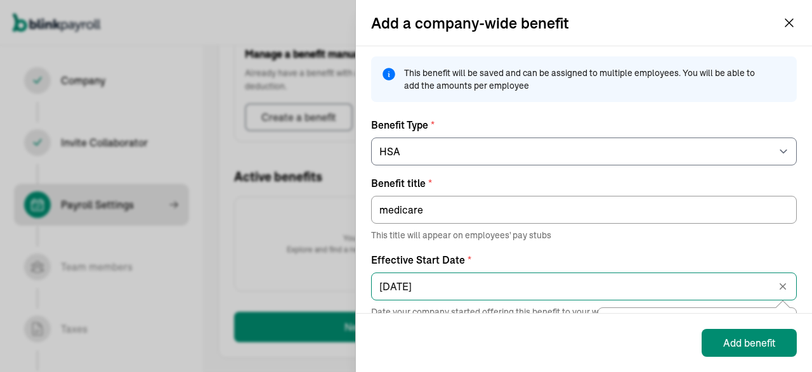
type input "[DATE]"
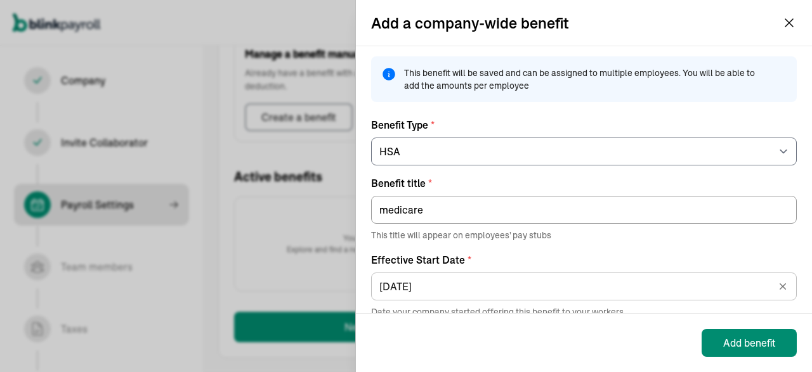
scroll to position [89, 0]
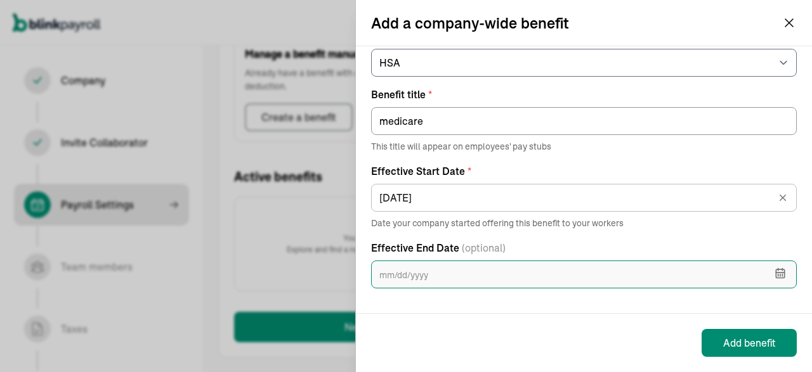
click at [488, 275] on input "text" at bounding box center [584, 275] width 426 height 28
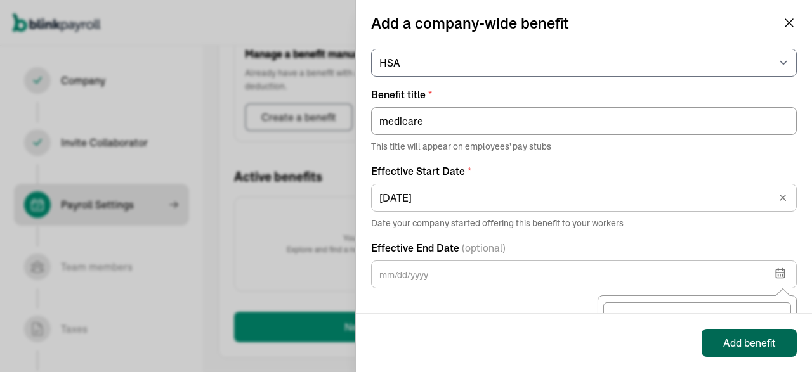
click at [750, 341] on div "Add benefit" at bounding box center [749, 342] width 53 height 15
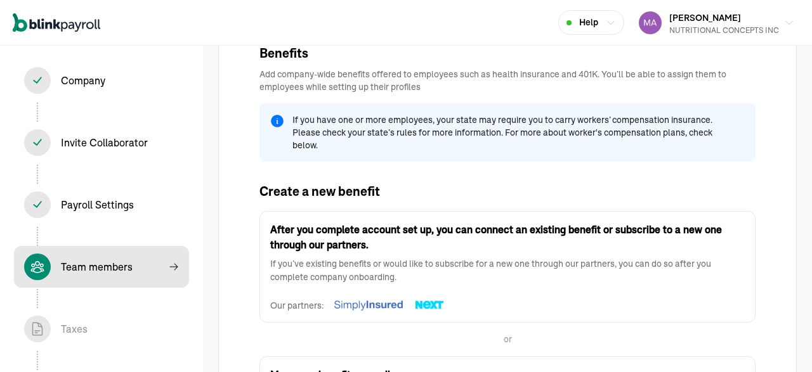
select select "employee"
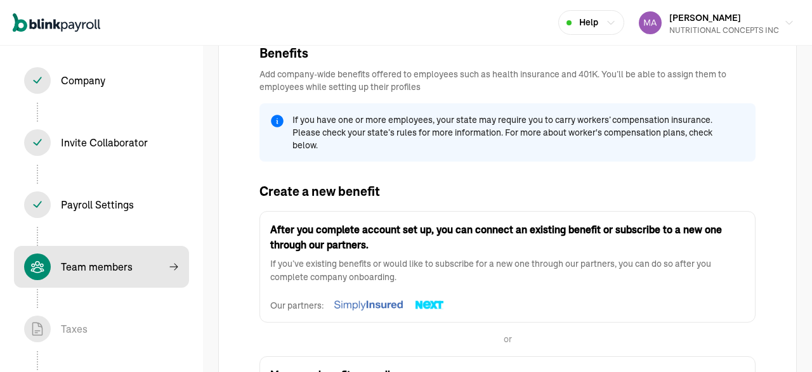
select select "employee"
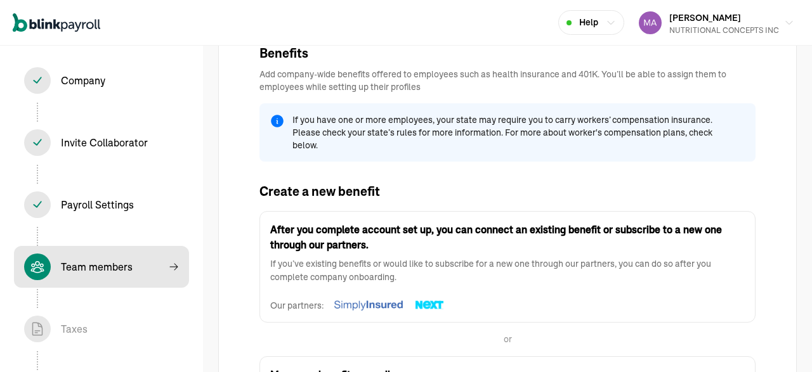
select select "contractor"
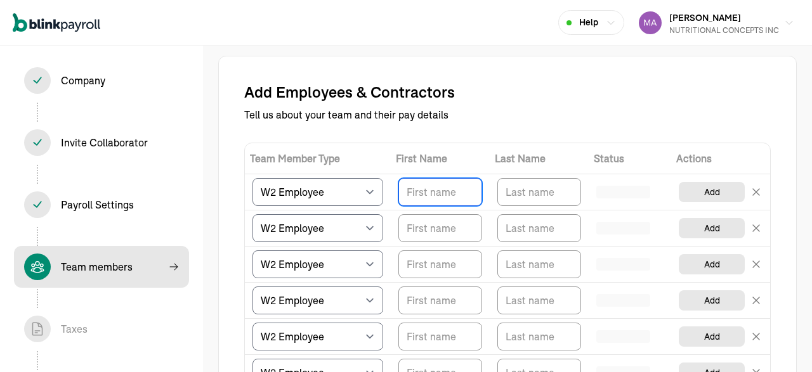
click at [440, 192] on input "TextInput" at bounding box center [440, 192] width 84 height 28
click at [443, 204] on input "TextInput" at bounding box center [440, 192] width 84 height 28
paste input "[PERSON_NAME]"
type input "[PERSON_NAME]"
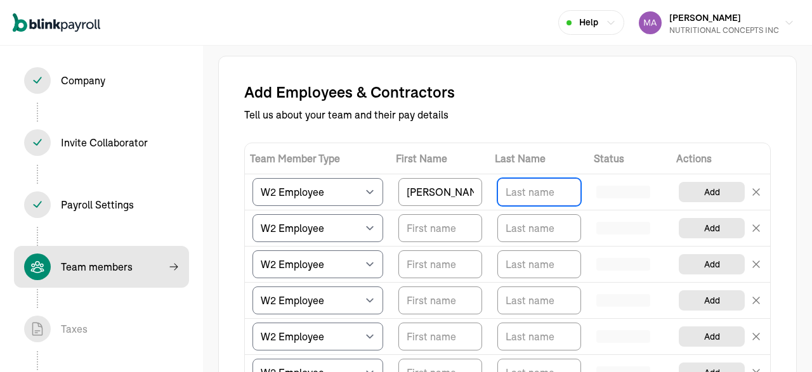
click at [519, 194] on input "TextInput" at bounding box center [539, 192] width 84 height 28
type input "[PERSON_NAME]"
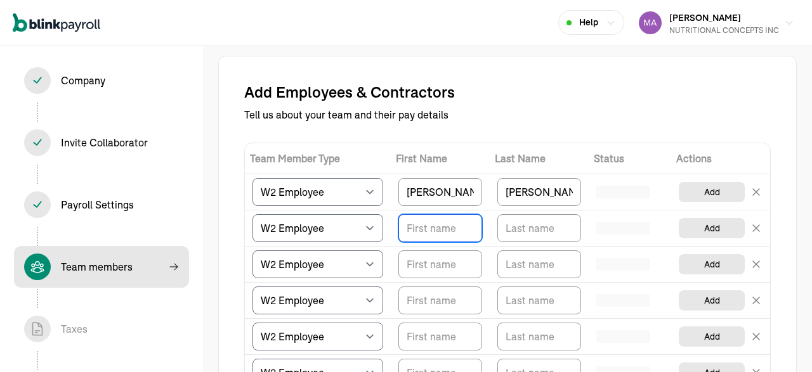
click at [421, 224] on input "TextInput" at bounding box center [440, 228] width 84 height 28
type input "j"
type input "[PERSON_NAME]"
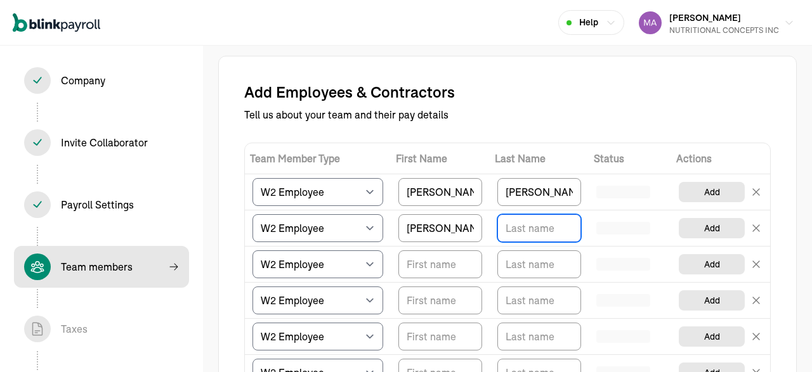
click at [516, 223] on input "TextInput" at bounding box center [539, 228] width 84 height 28
type input "[PERSON_NAME]"
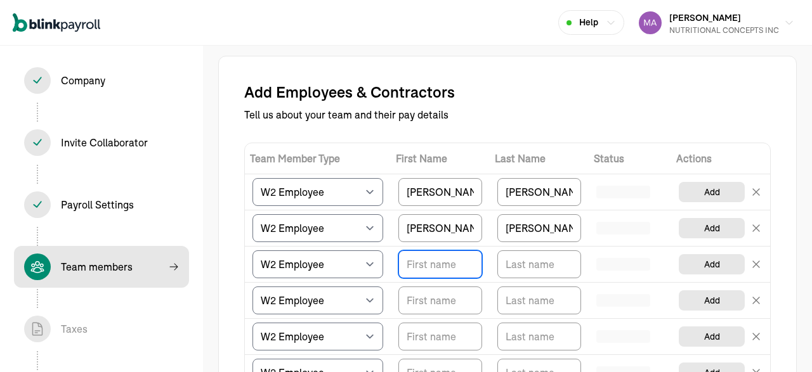
click at [439, 272] on input "TextInput" at bounding box center [440, 265] width 84 height 28
type input "[PERSON_NAME]"
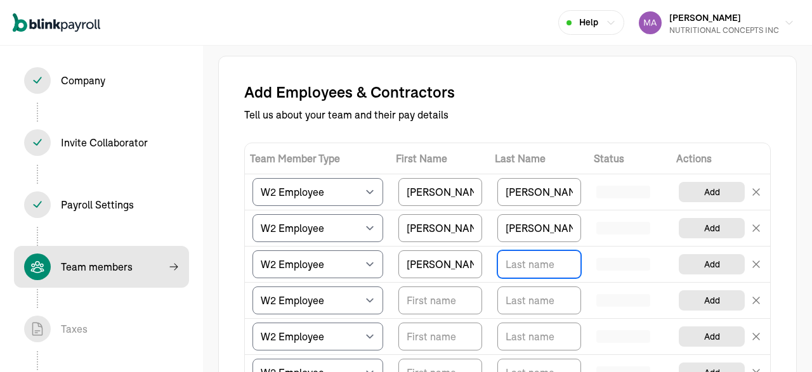
click at [517, 263] on input "TextInput" at bounding box center [539, 265] width 84 height 28
type input "[PERSON_NAME]"
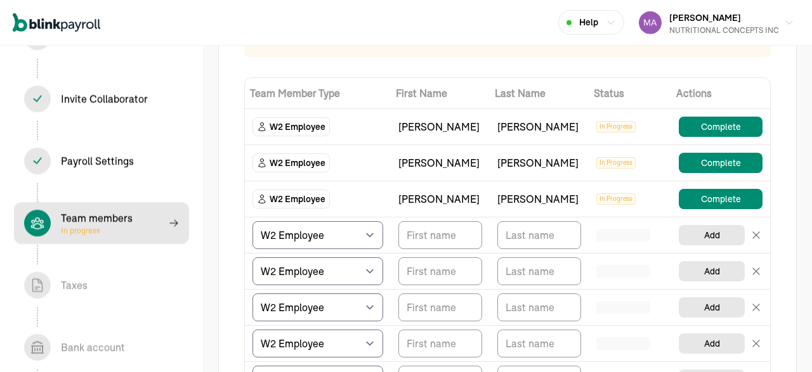
scroll to position [146, 0]
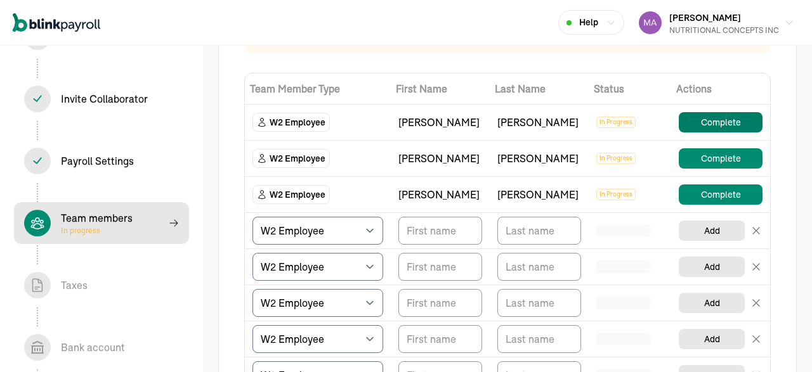
click at [712, 121] on button "Complete" at bounding box center [721, 122] width 84 height 20
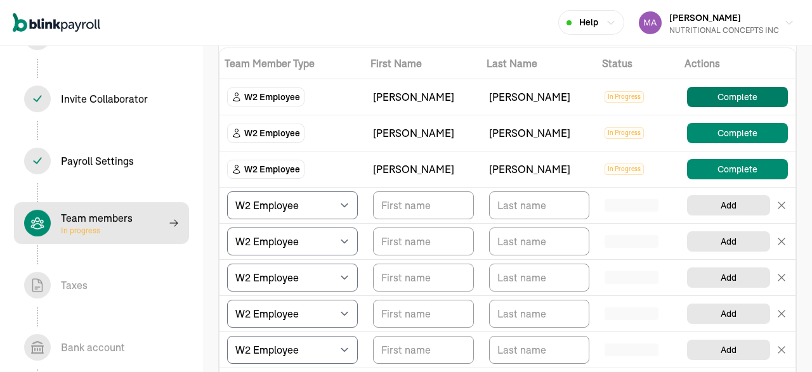
click at [746, 88] on button "Complete" at bounding box center [737, 97] width 101 height 20
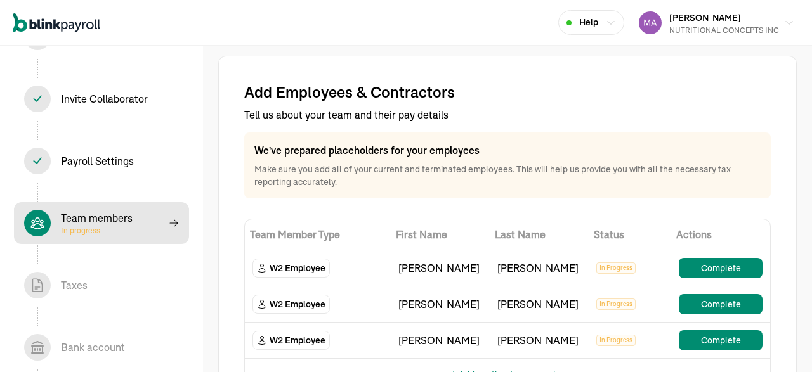
select select "employee"
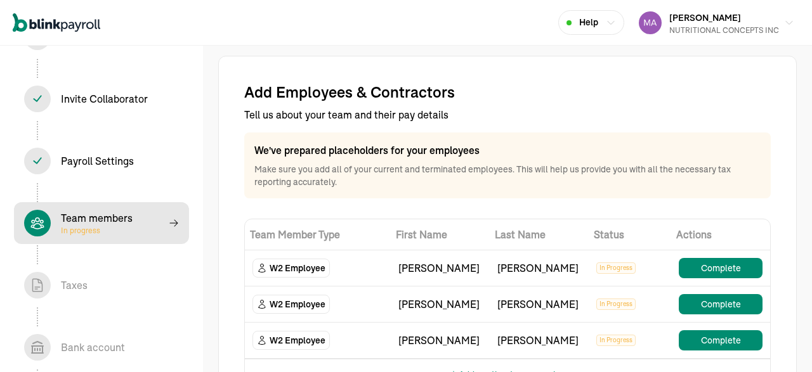
select select "employee"
select select "contractor"
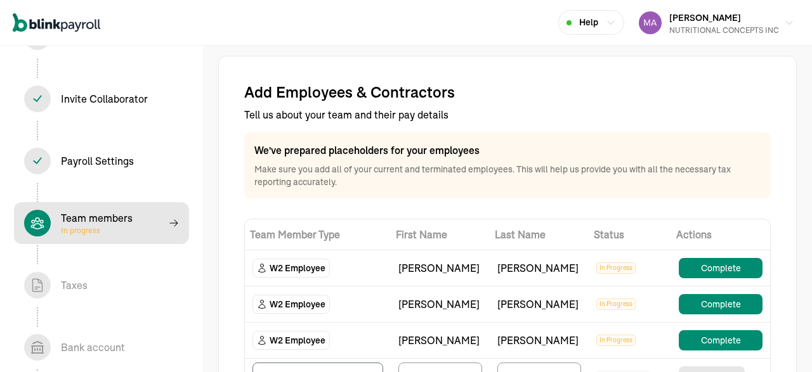
scroll to position [627, 0]
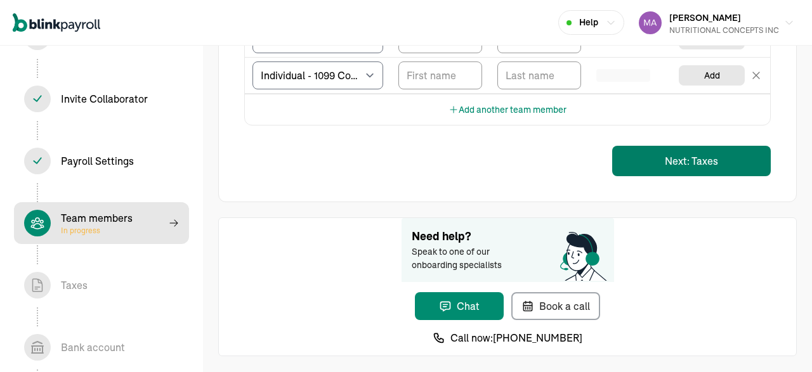
click at [734, 150] on button "Next: Taxes" at bounding box center [691, 161] width 159 height 30
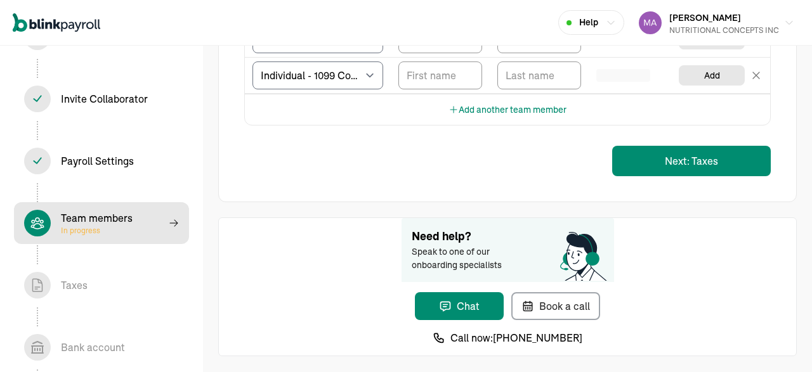
click at [600, 292] on button "Book a call" at bounding box center [555, 306] width 89 height 28
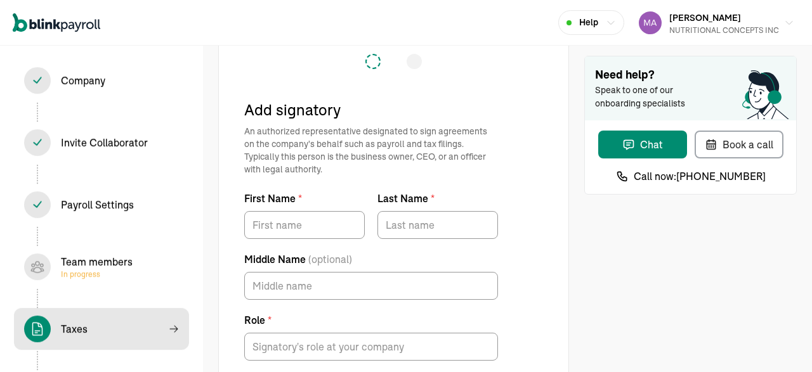
scroll to position [41, 0]
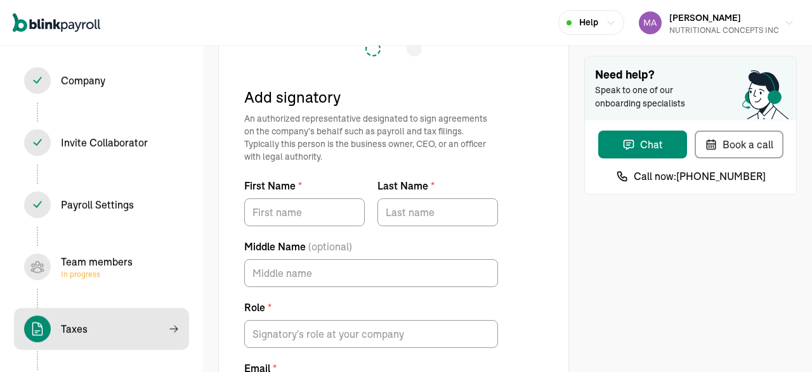
click at [68, 260] on div "Team members In progress" at bounding box center [97, 266] width 72 height 25
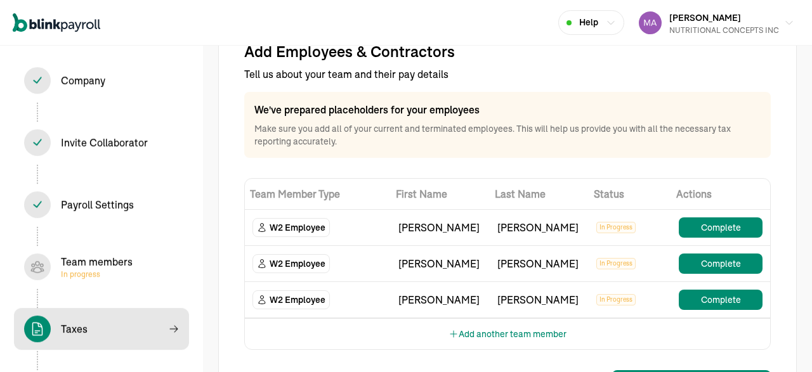
click at [75, 273] on span "In progress" at bounding box center [97, 275] width 72 height 10
select select "employee"
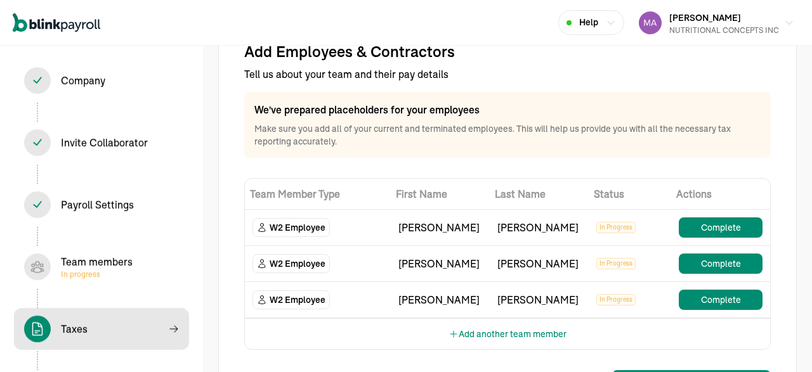
select select "employee"
select select "contractor"
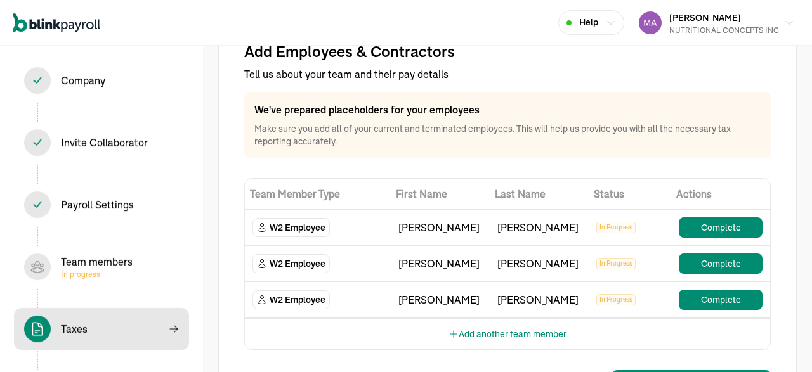
select select "contractor"
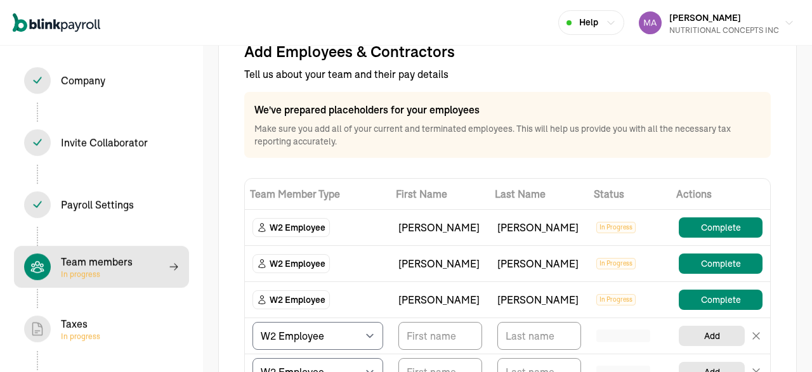
click at [75, 273] on span "In progress" at bounding box center [97, 275] width 72 height 10
click at [65, 335] on span "In progress" at bounding box center [80, 337] width 39 height 10
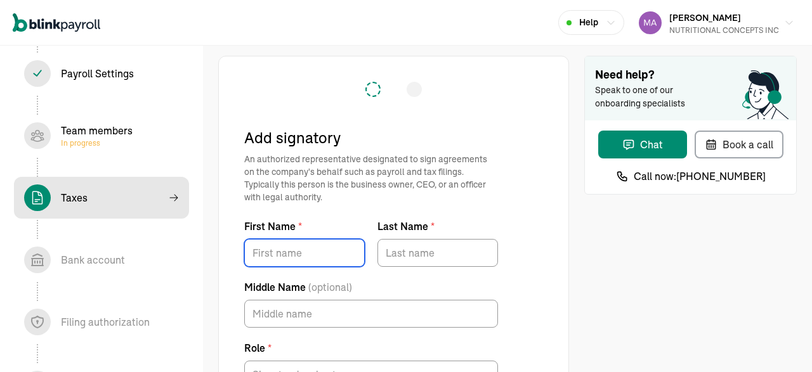
click at [275, 266] on input "First Name *" at bounding box center [304, 253] width 120 height 28
paste input "[PERSON_NAME]"
click at [365, 244] on input "[PERSON_NAME]" at bounding box center [304, 253] width 120 height 28
type input "[PERSON_NAME]"
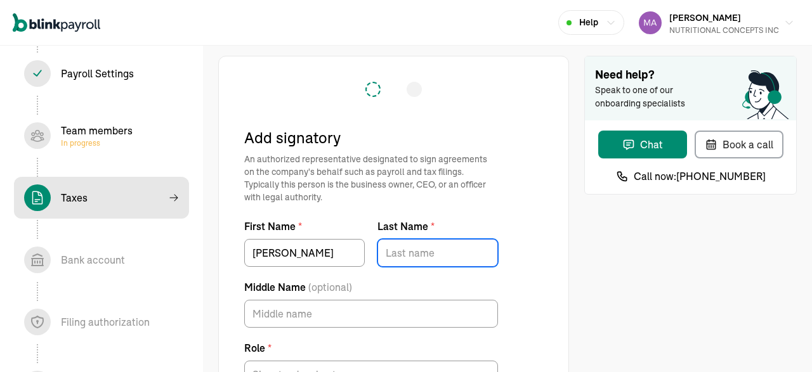
click at [412, 261] on input "Last Name *" at bounding box center [437, 253] width 120 height 28
click at [424, 264] on input "Last Name *" at bounding box center [437, 253] width 120 height 28
paste input "[PERSON_NAME]"
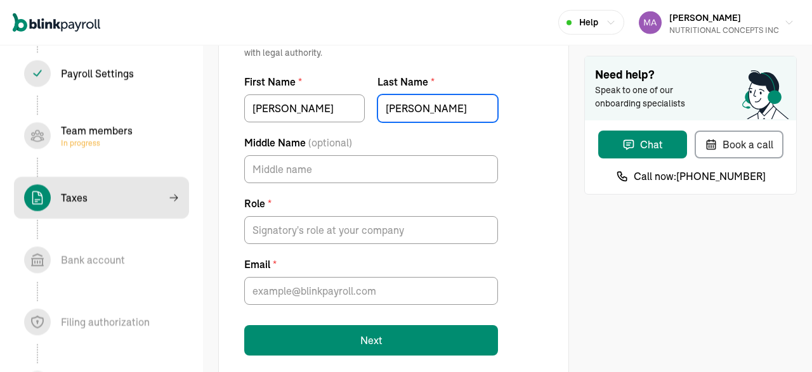
scroll to position [151, 0]
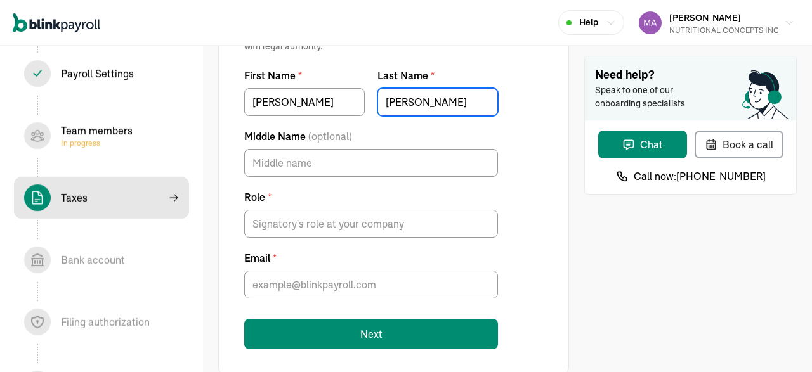
type input "[PERSON_NAME]"
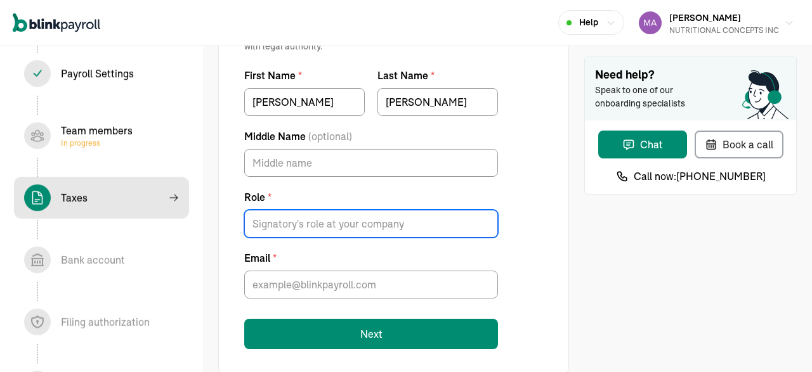
click at [371, 223] on input "Role *" at bounding box center [371, 224] width 254 height 28
type input "CEO"
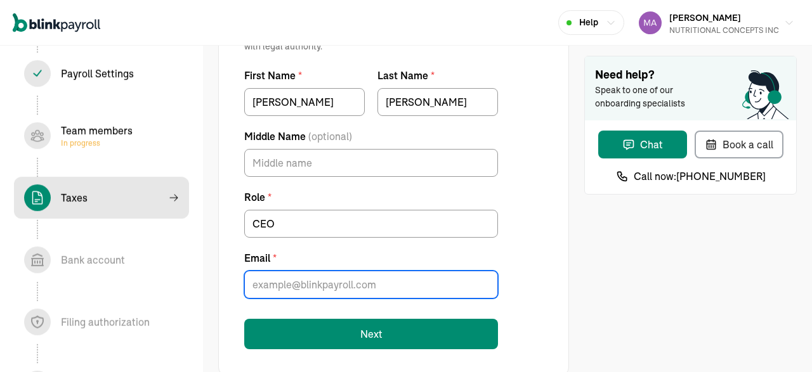
click at [356, 285] on input "Email *" at bounding box center [371, 285] width 254 height 28
type input "L"
type input "S"
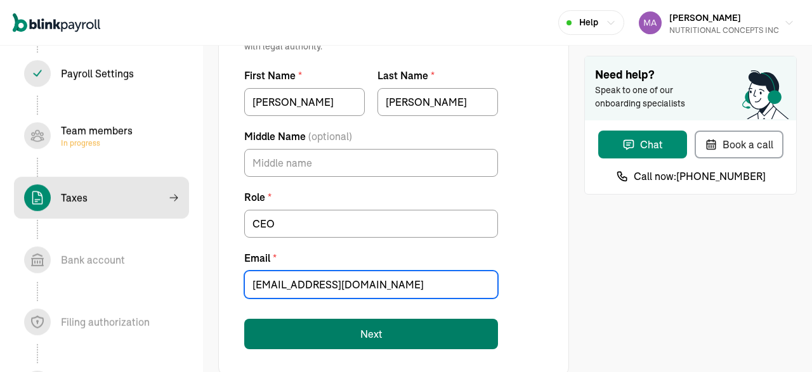
type input "[EMAIL_ADDRESS][DOMAIN_NAME]"
click at [350, 327] on button "Next" at bounding box center [371, 334] width 254 height 30
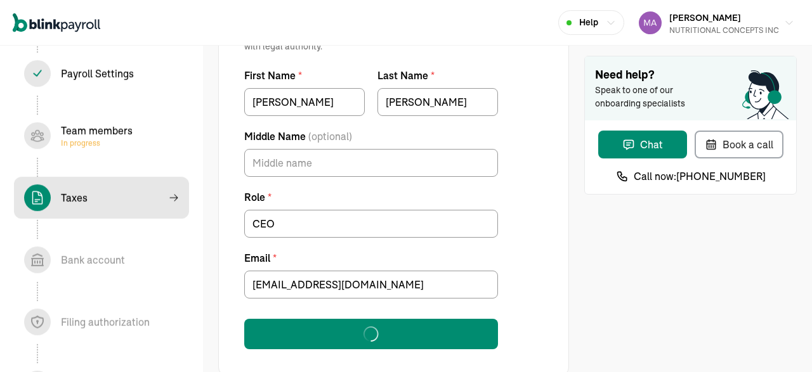
scroll to position [0, 0]
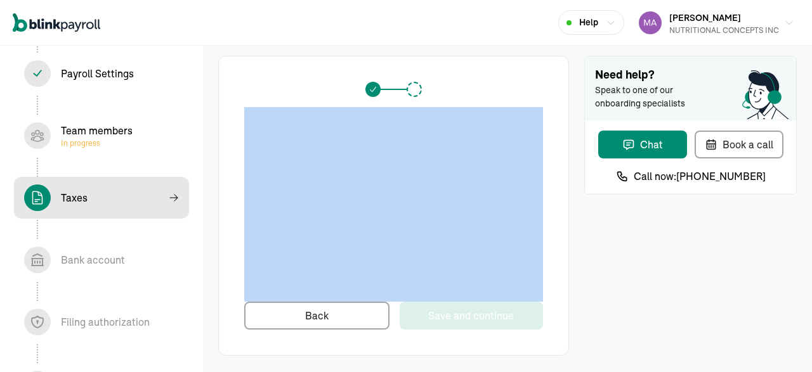
drag, startPoint x: 546, startPoint y: 106, endPoint x: 239, endPoint y: 365, distance: 401.5
click at [239, 356] on div "Signatory Back Save and continue" at bounding box center [393, 206] width 351 height 300
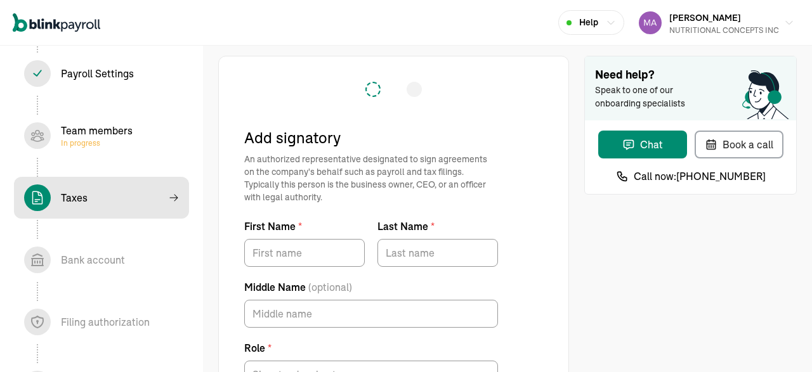
type input "[PERSON_NAME]"
type input "CEO"
type input "[EMAIL_ADDRESS][DOMAIN_NAME]"
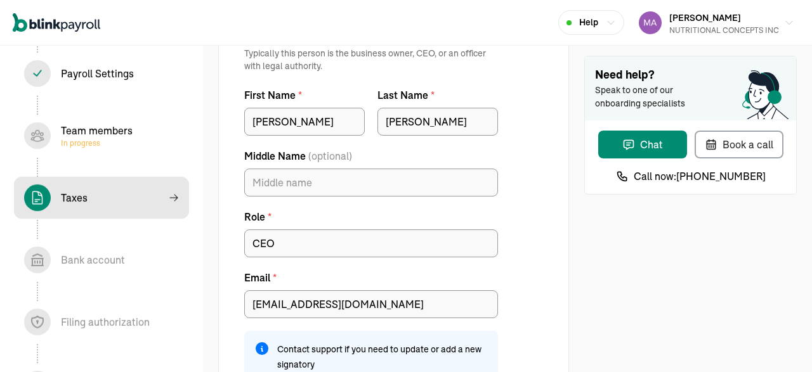
scroll to position [171, 0]
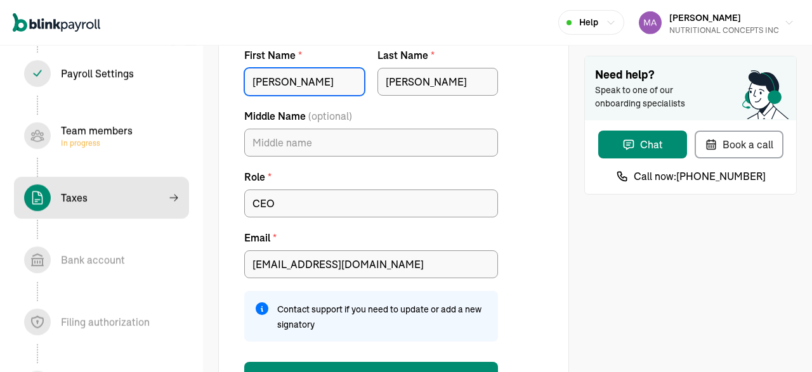
click at [308, 78] on input "[PERSON_NAME]" at bounding box center [304, 82] width 120 height 28
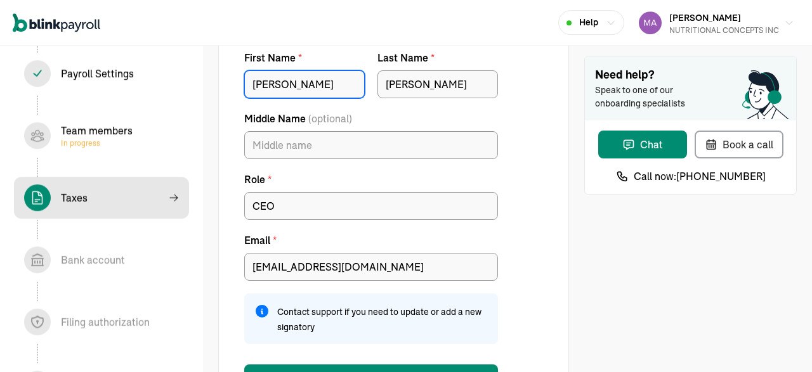
scroll to position [177, 0]
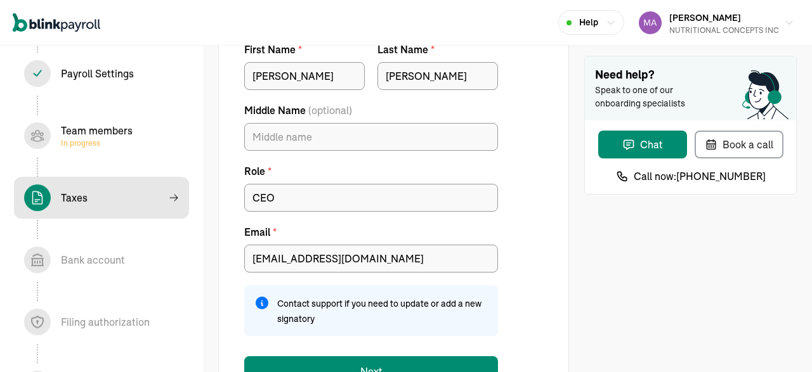
click at [278, 164] on label "Role *" at bounding box center [371, 171] width 254 height 15
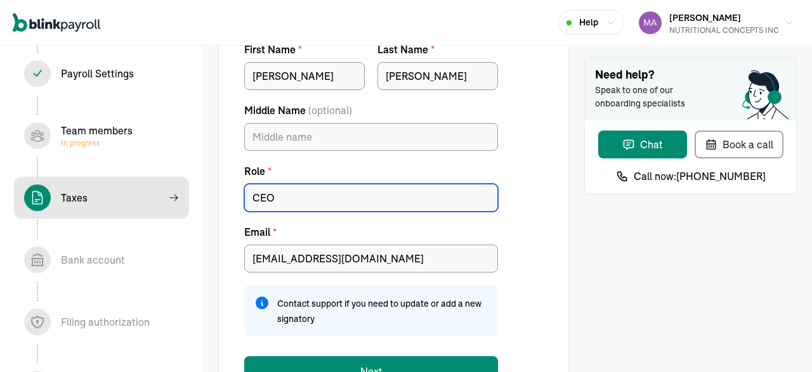
click at [278, 184] on input "CEO" at bounding box center [371, 198] width 254 height 28
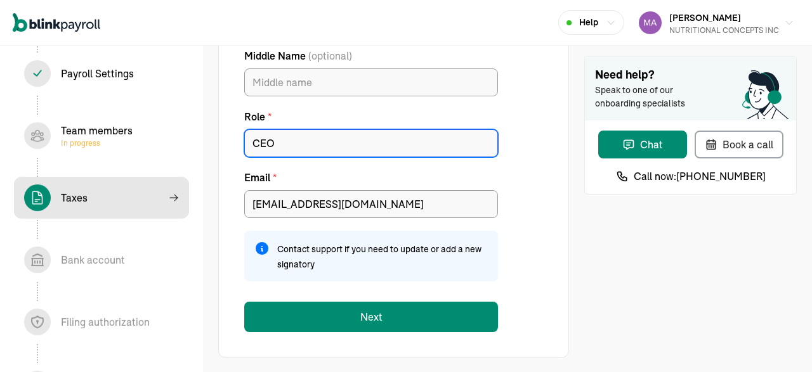
scroll to position [237, 0]
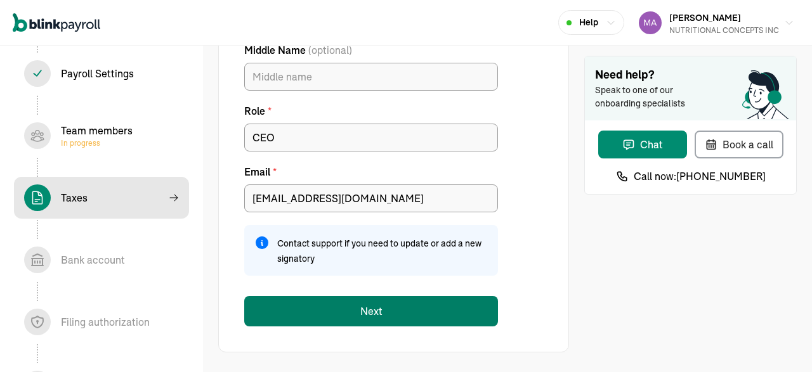
click at [355, 299] on button "Next" at bounding box center [371, 311] width 254 height 30
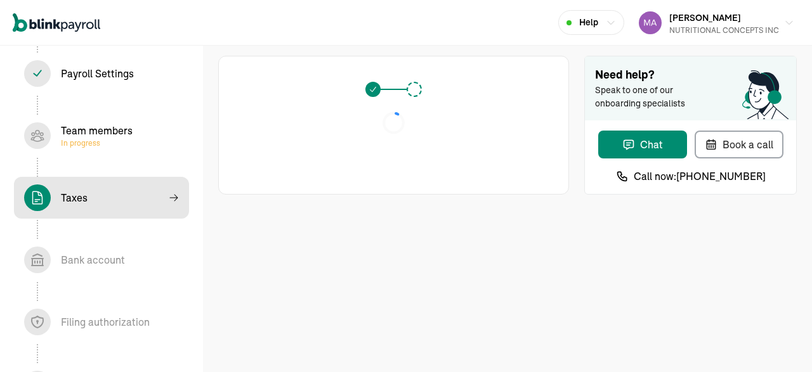
scroll to position [0, 0]
drag, startPoint x: 666, startPoint y: 127, endPoint x: 655, endPoint y: 142, distance: 18.7
click at [655, 142] on div "Chat Book a call" at bounding box center [690, 144] width 211 height 48
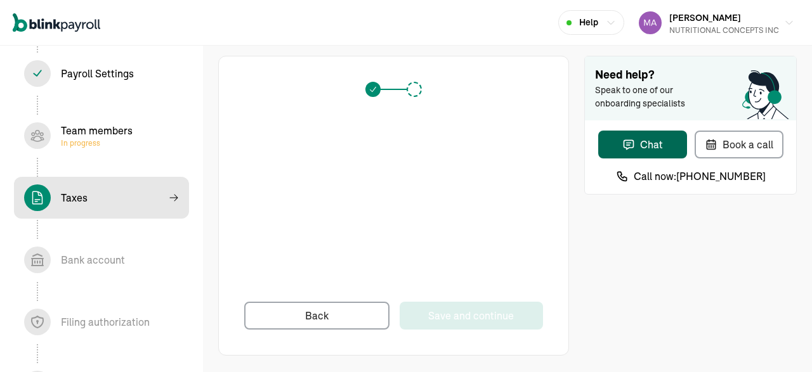
click at [655, 142] on div "Chat" at bounding box center [642, 144] width 41 height 15
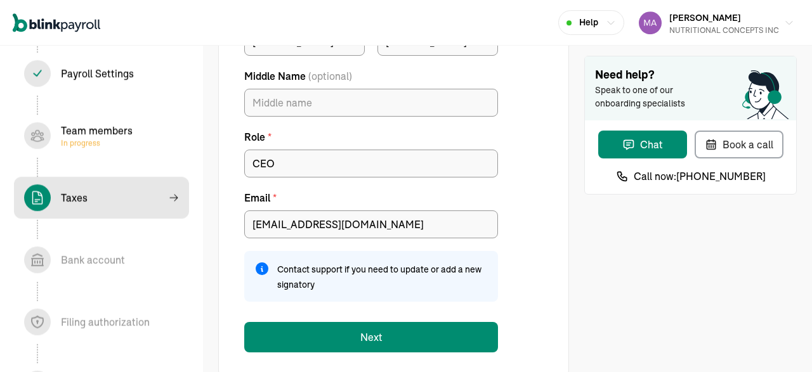
scroll to position [237, 0]
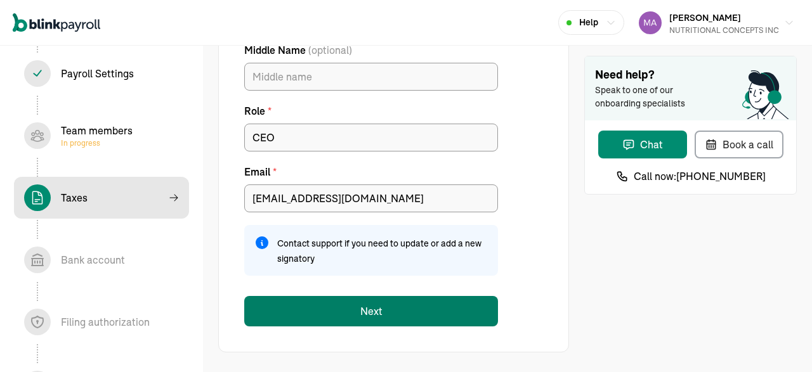
click at [391, 306] on button "Next" at bounding box center [371, 311] width 254 height 30
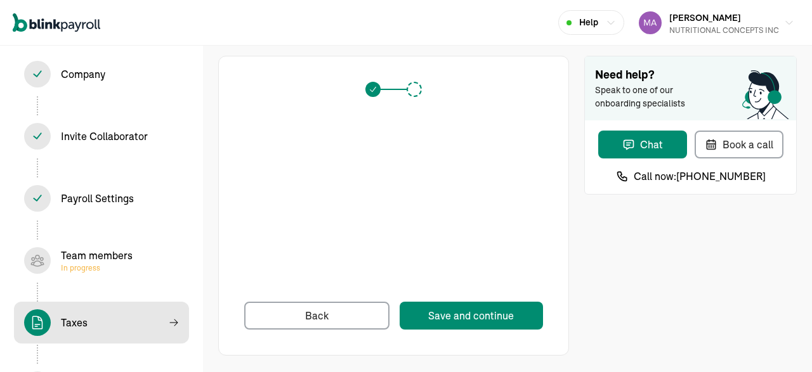
scroll to position [0, 0]
